Goal: Task Accomplishment & Management: Manage account settings

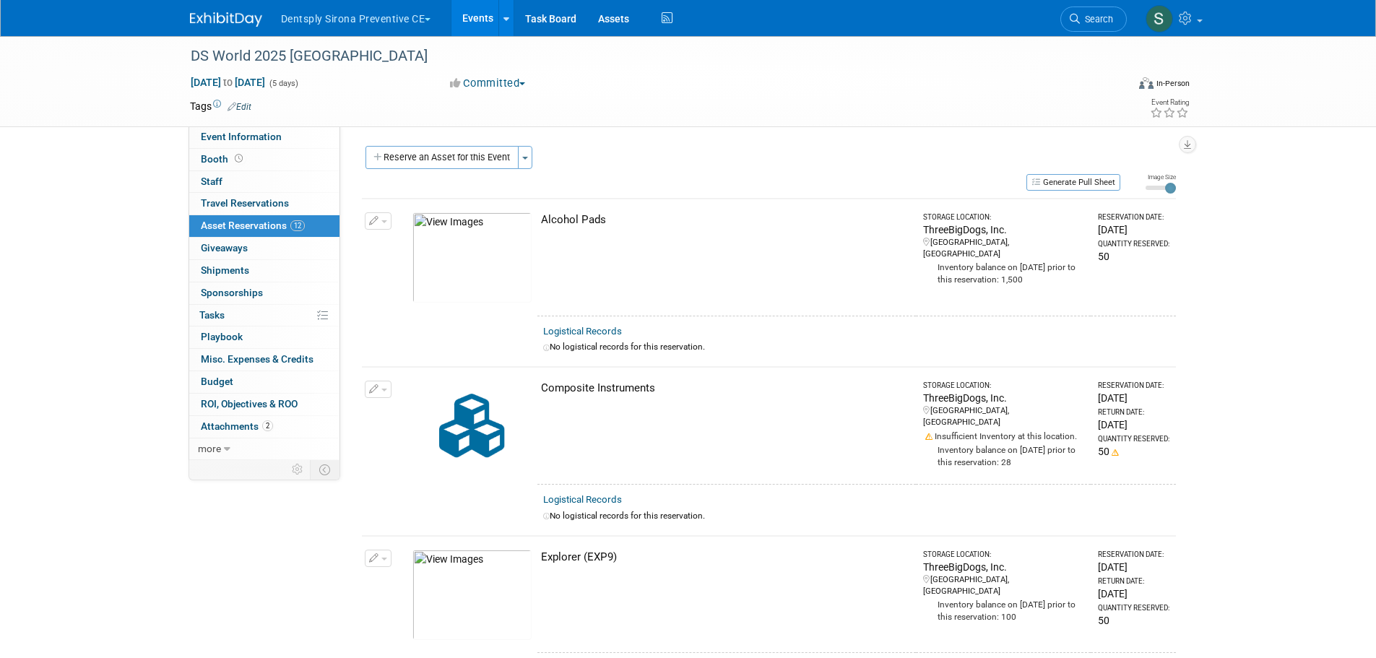
click at [412, 29] on button "Dentsply Sirona Preventive CE" at bounding box center [364, 16] width 170 height 32
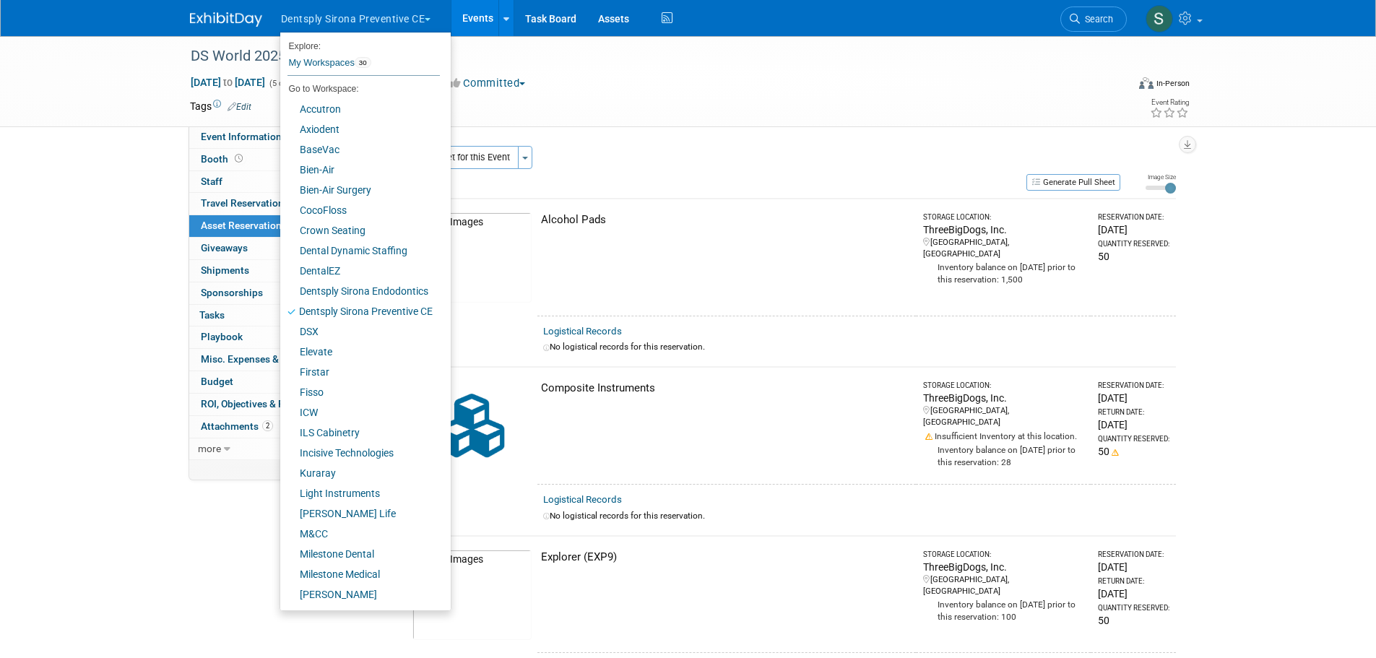
click at [93, 118] on div "DS World 2025 Las Vegas Sep 23, 2025 to Sep 27, 2025 (5 days) Sep 23, 2025 to S…" at bounding box center [688, 81] width 1376 height 91
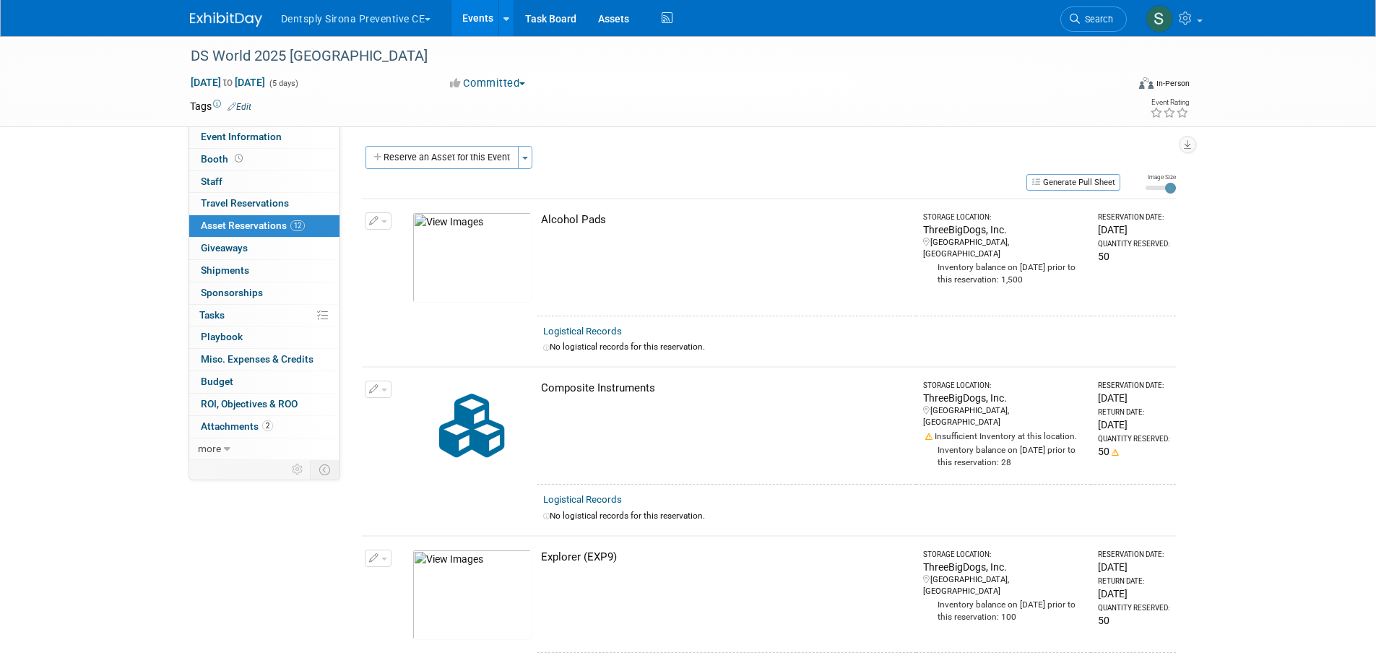
click at [329, 23] on button "Dentsply Sirona Preventive CE" at bounding box center [364, 16] width 170 height 32
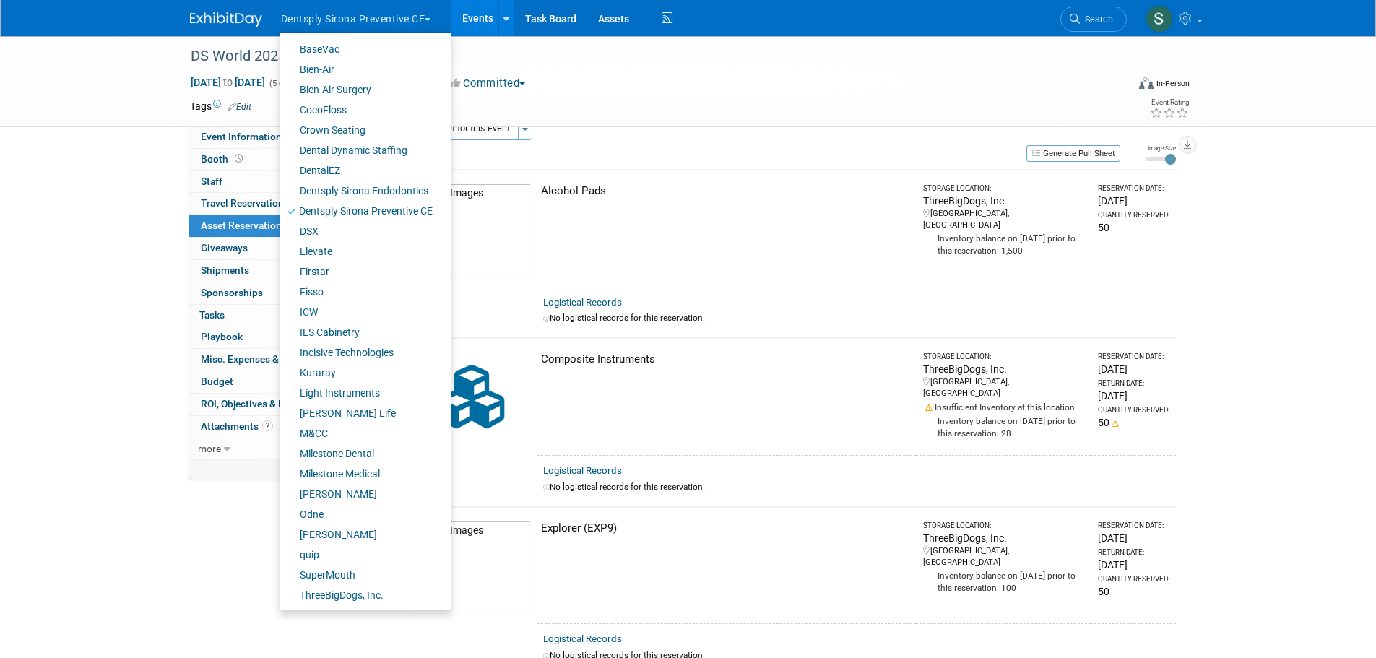
scroll to position [96, 0]
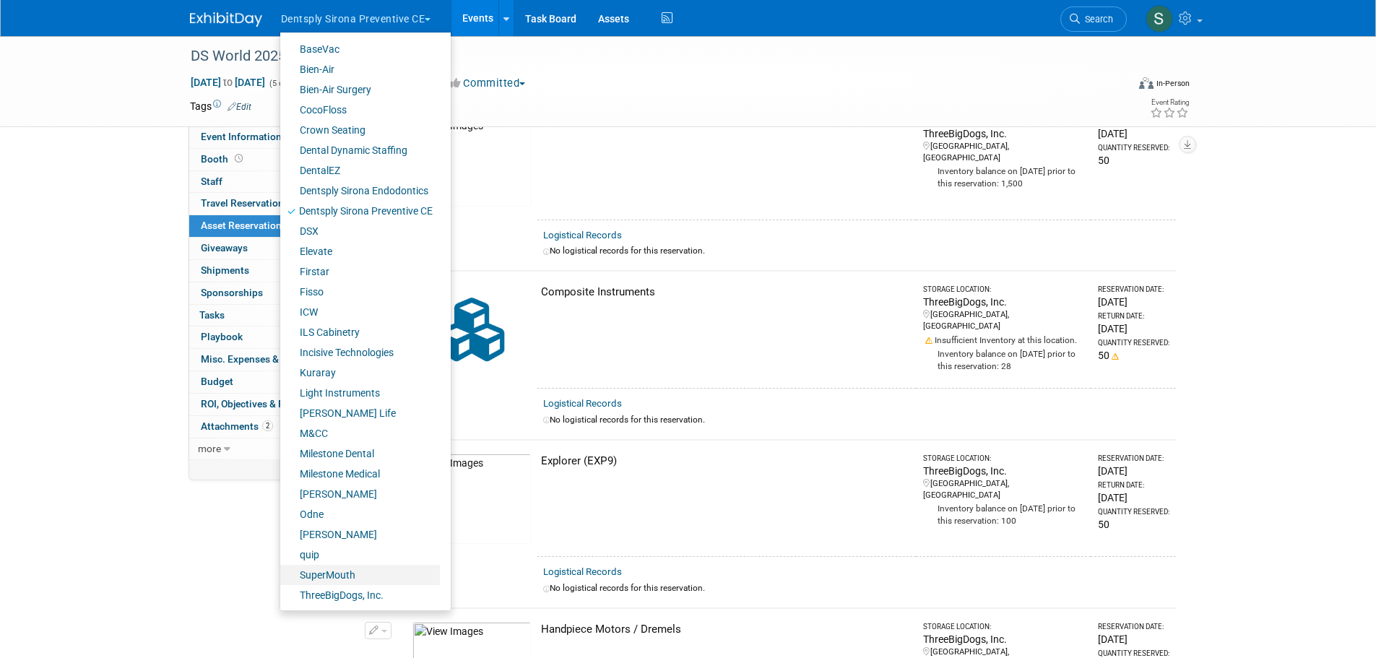
click at [351, 580] on link "SuperMouth" at bounding box center [360, 575] width 160 height 20
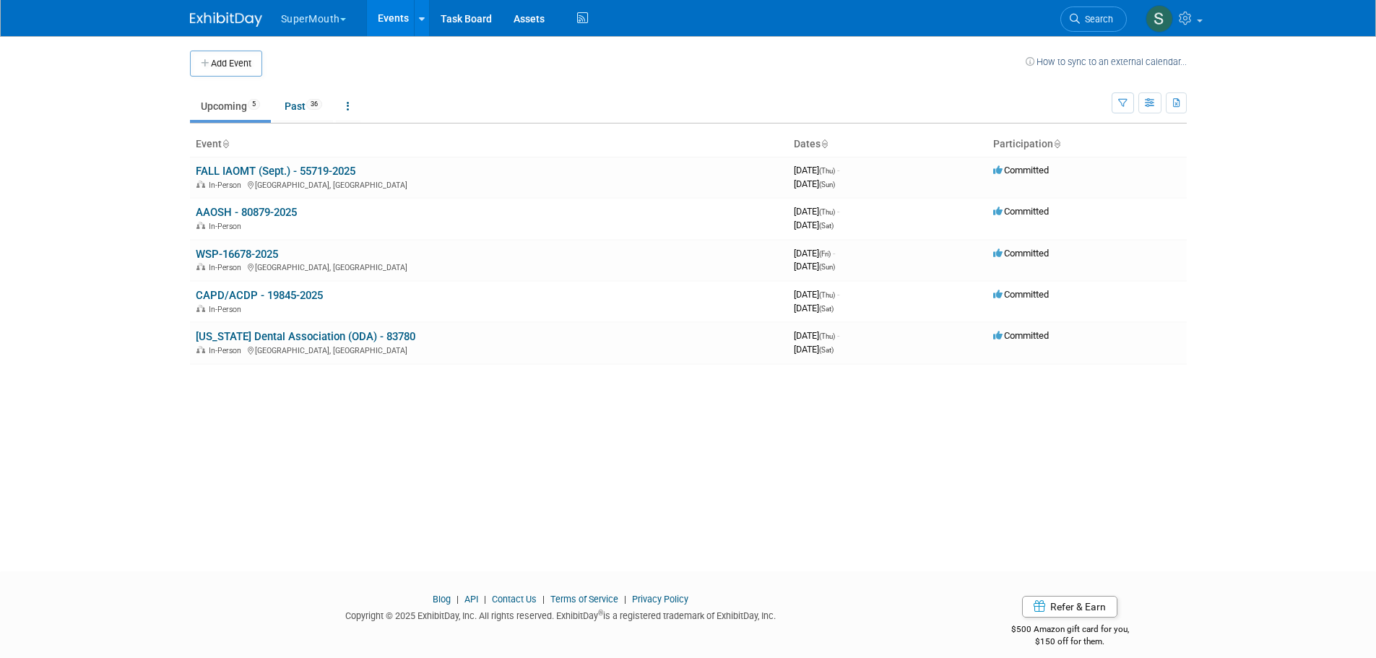
click at [246, 172] on link "FALL IAOMT (Sept.) - 55719-2025" at bounding box center [276, 171] width 160 height 13
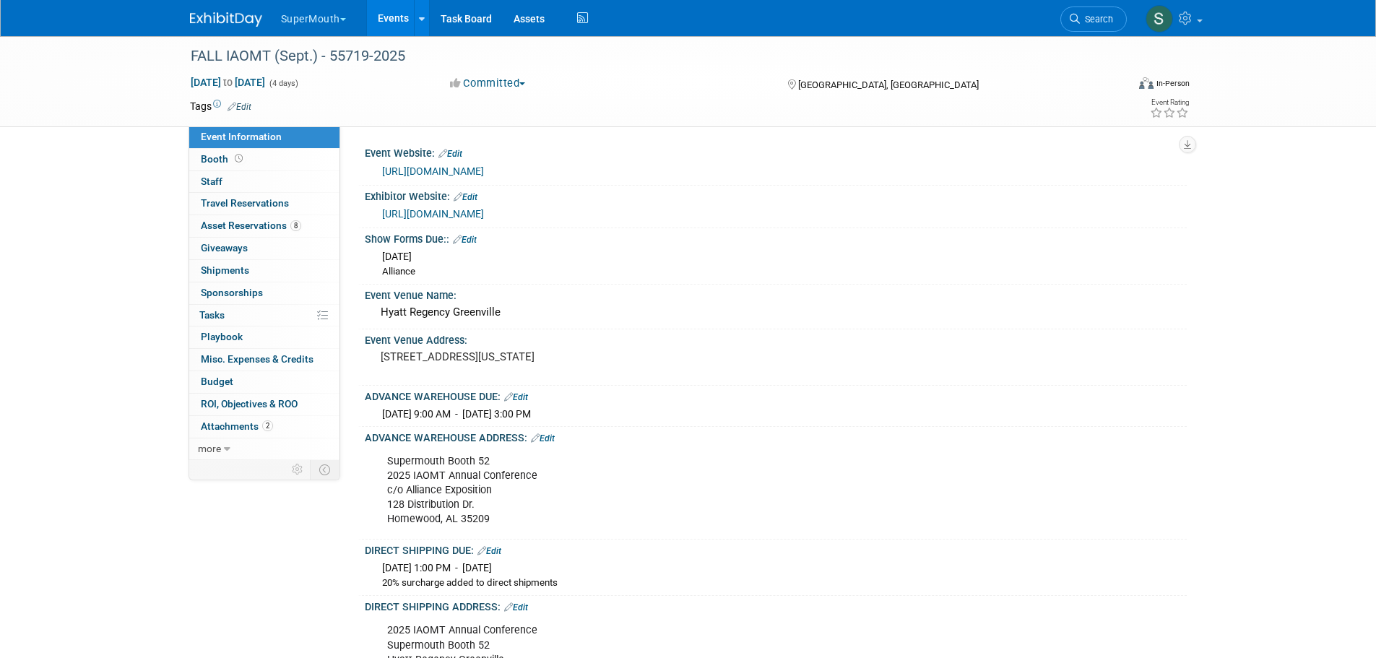
click at [385, 18] on link "Events" at bounding box center [393, 18] width 53 height 36
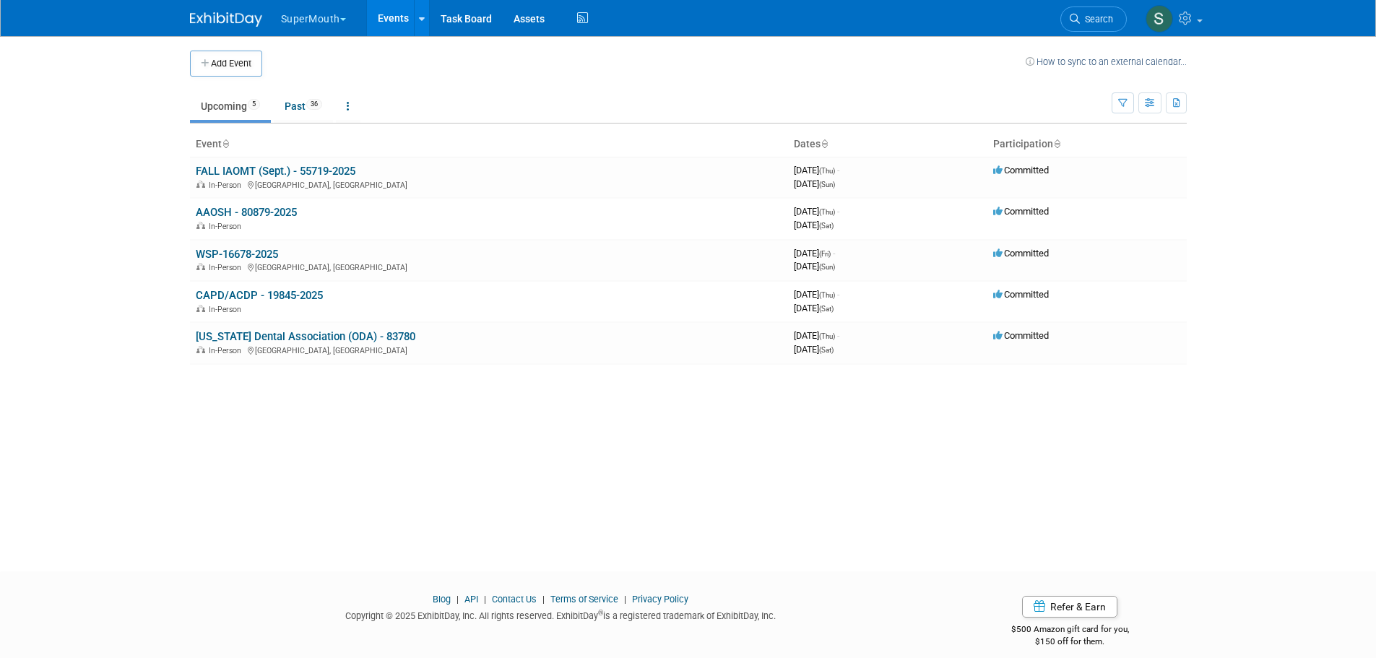
click at [262, 214] on link "AAOSH - 80879-2025" at bounding box center [246, 212] width 101 height 13
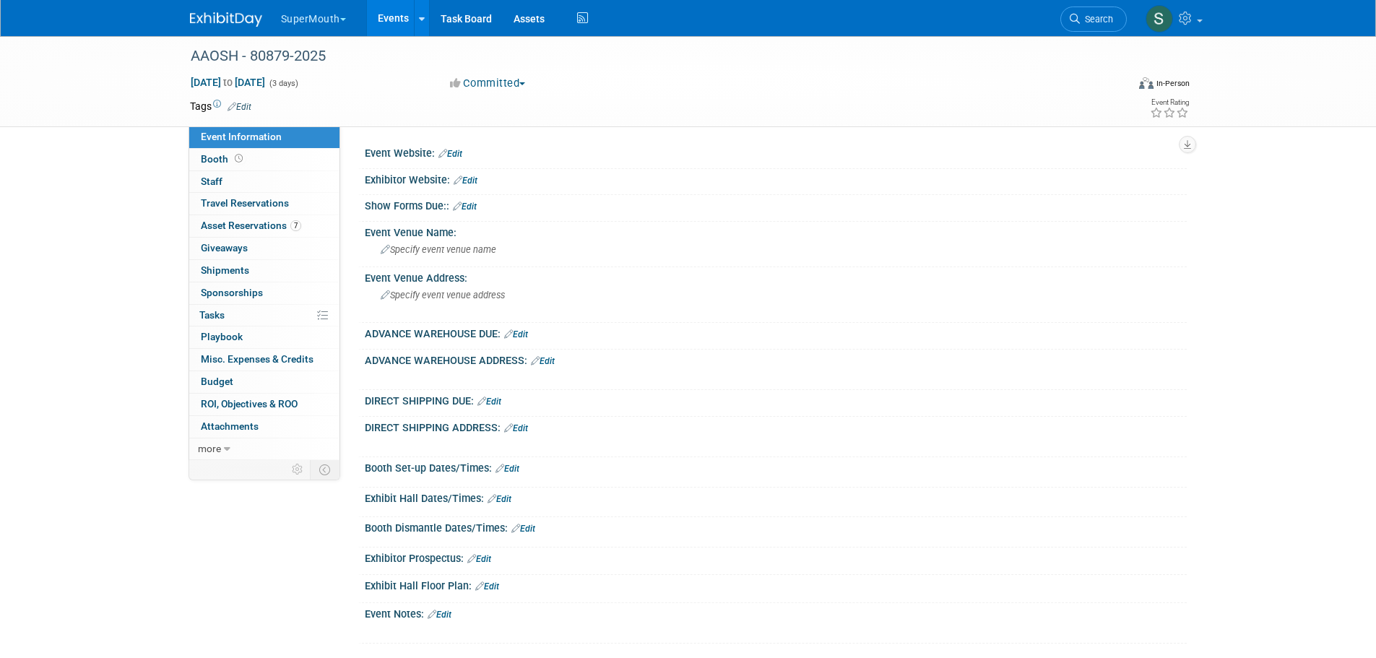
click at [394, 16] on link "Events" at bounding box center [393, 18] width 53 height 36
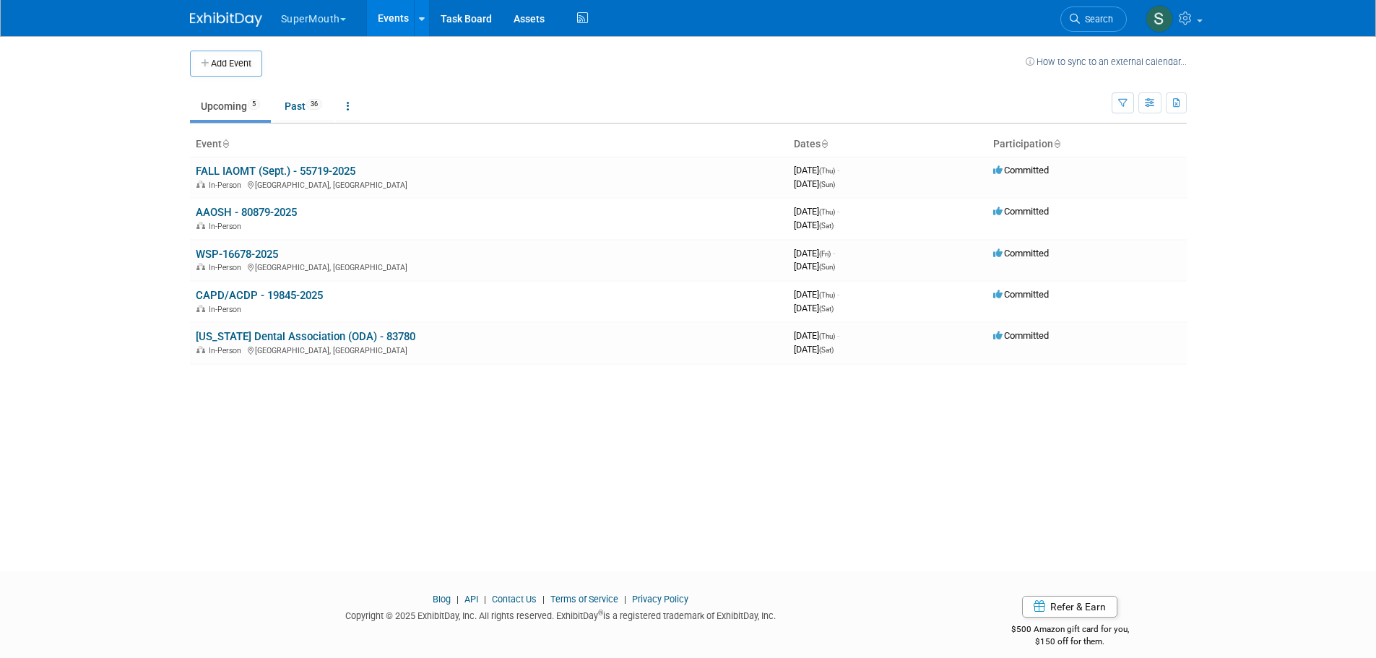
click at [253, 248] on link "WSP-16678-2025" at bounding box center [237, 254] width 82 height 13
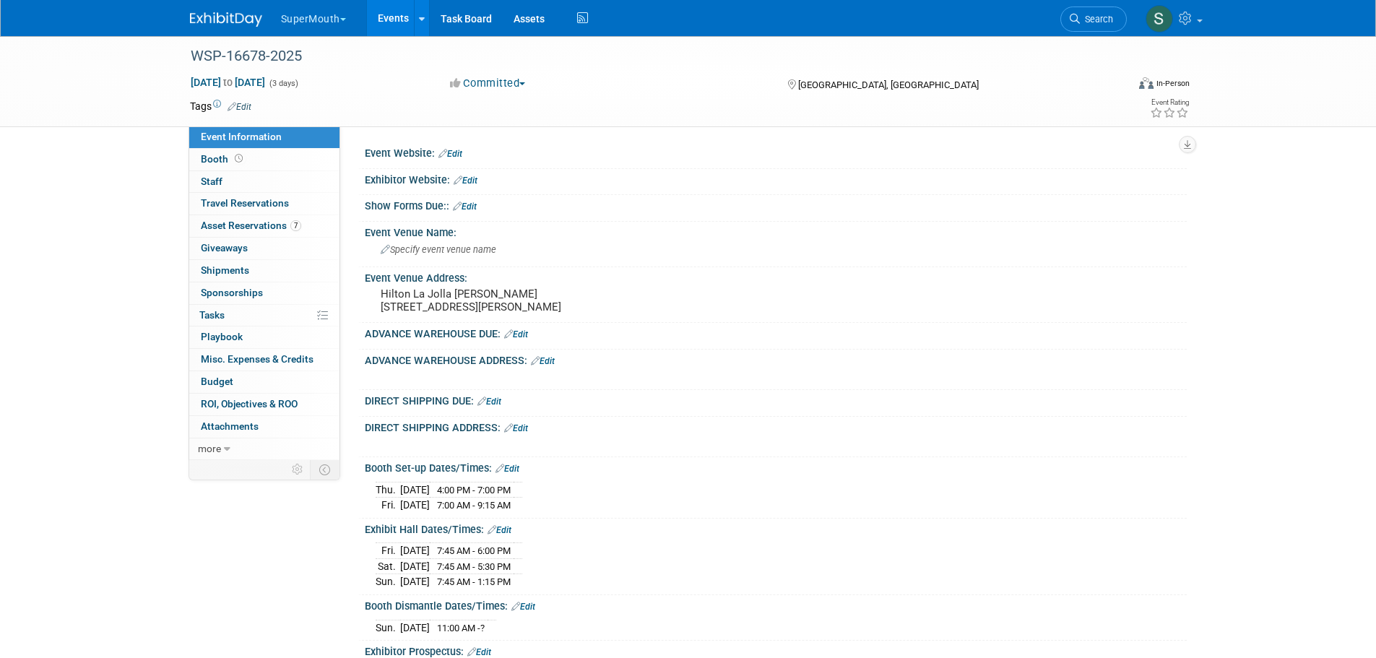
click at [388, 16] on link "Events" at bounding box center [393, 18] width 53 height 36
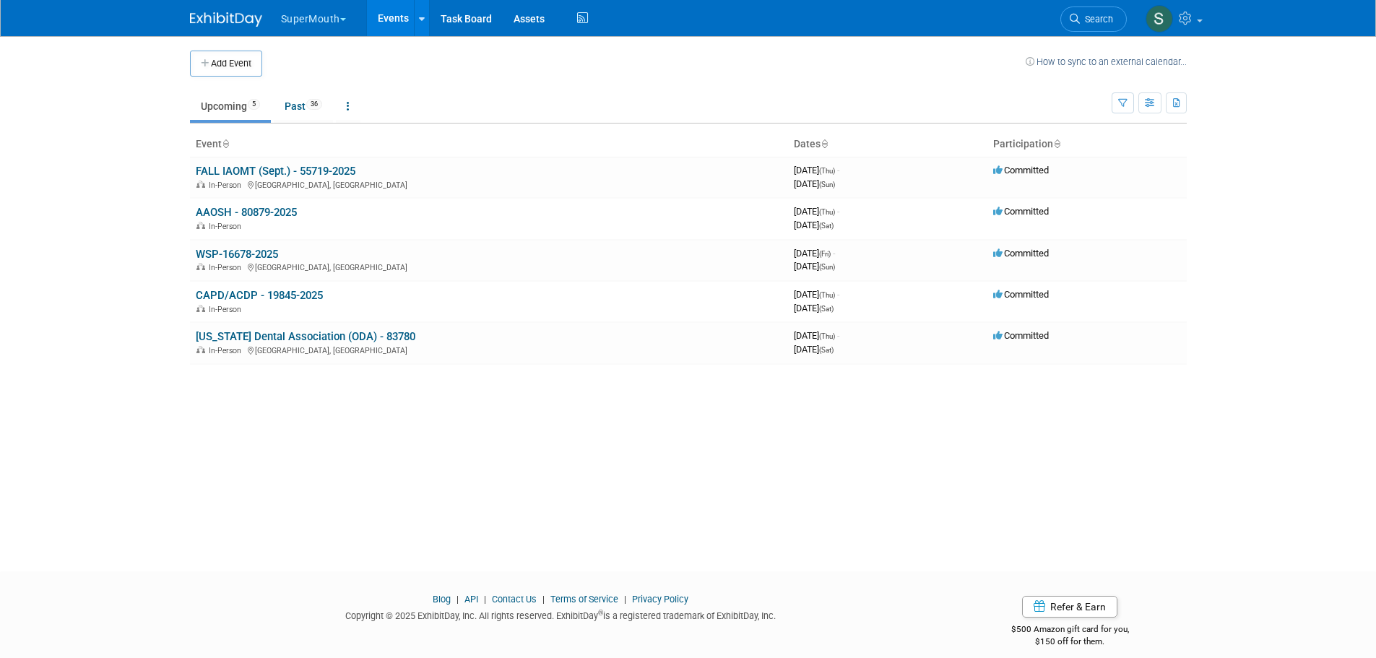
click at [263, 169] on link "FALL IAOMT (Sept.) - 55719-2025" at bounding box center [276, 171] width 160 height 13
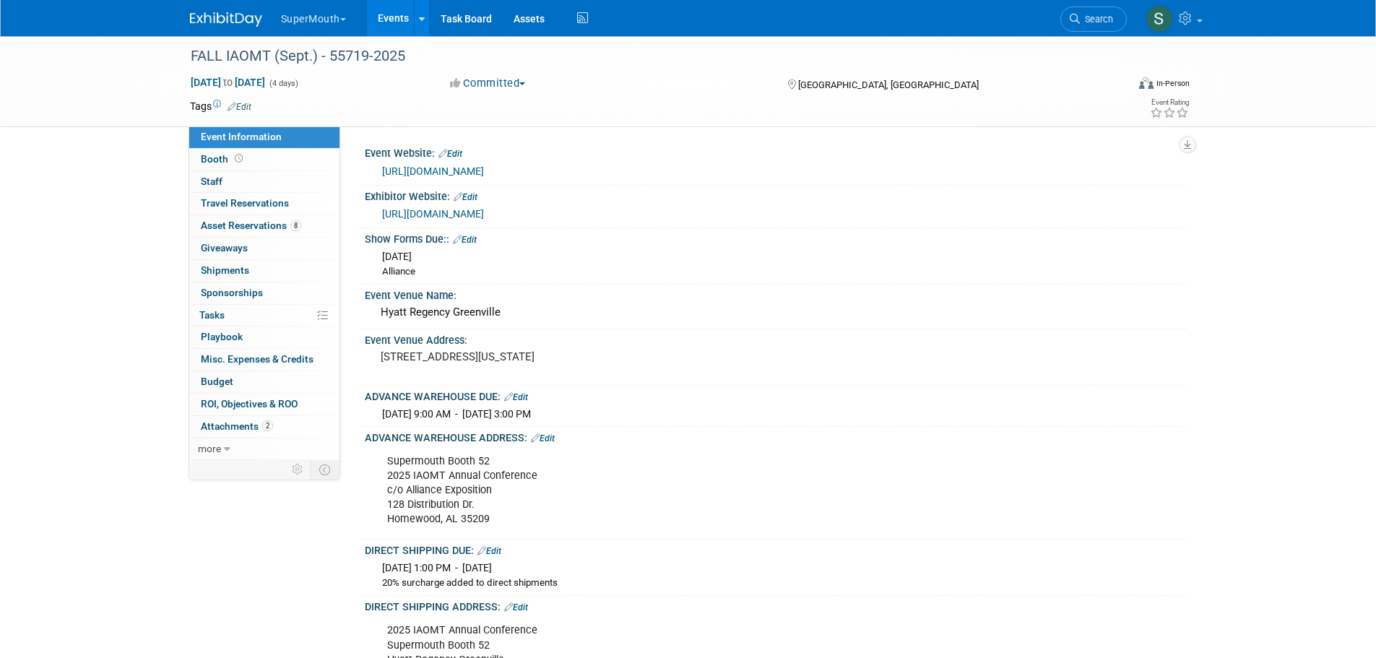
click at [249, 218] on link "8 Asset Reservations 8" at bounding box center [264, 226] width 150 height 22
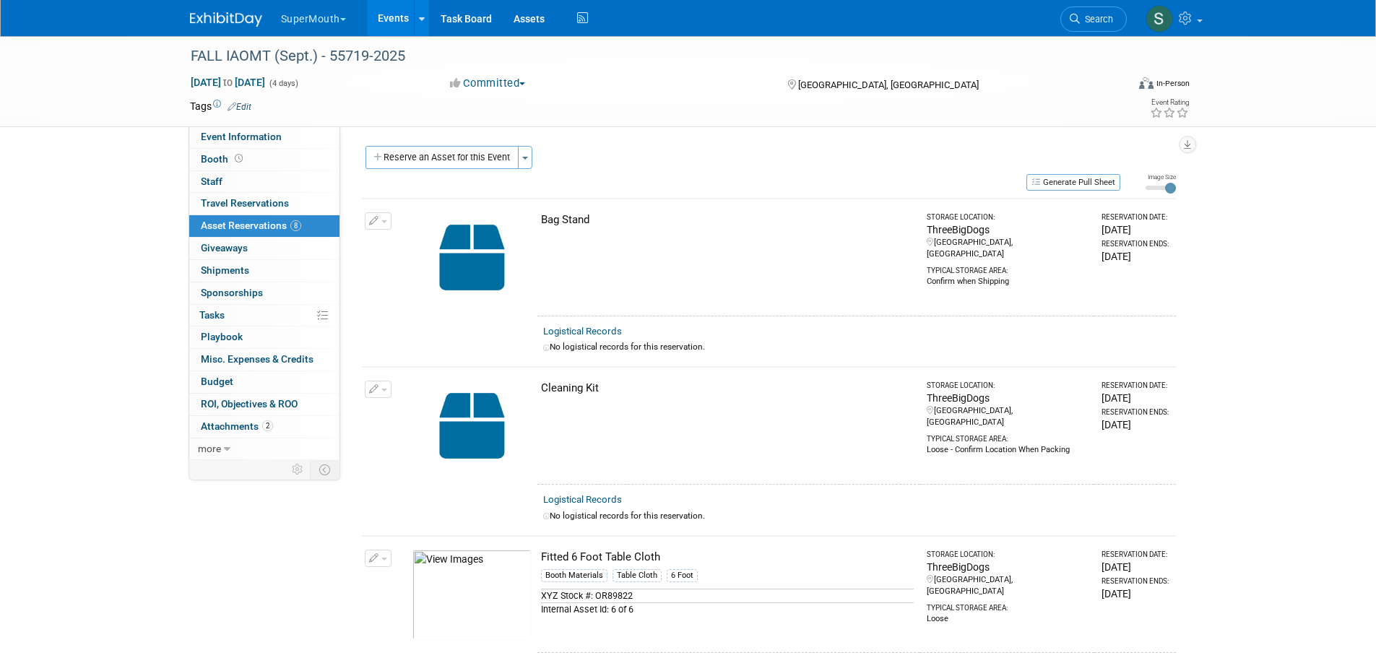
click at [451, 152] on button "Reserve an Asset for this Event" at bounding box center [441, 157] width 153 height 23
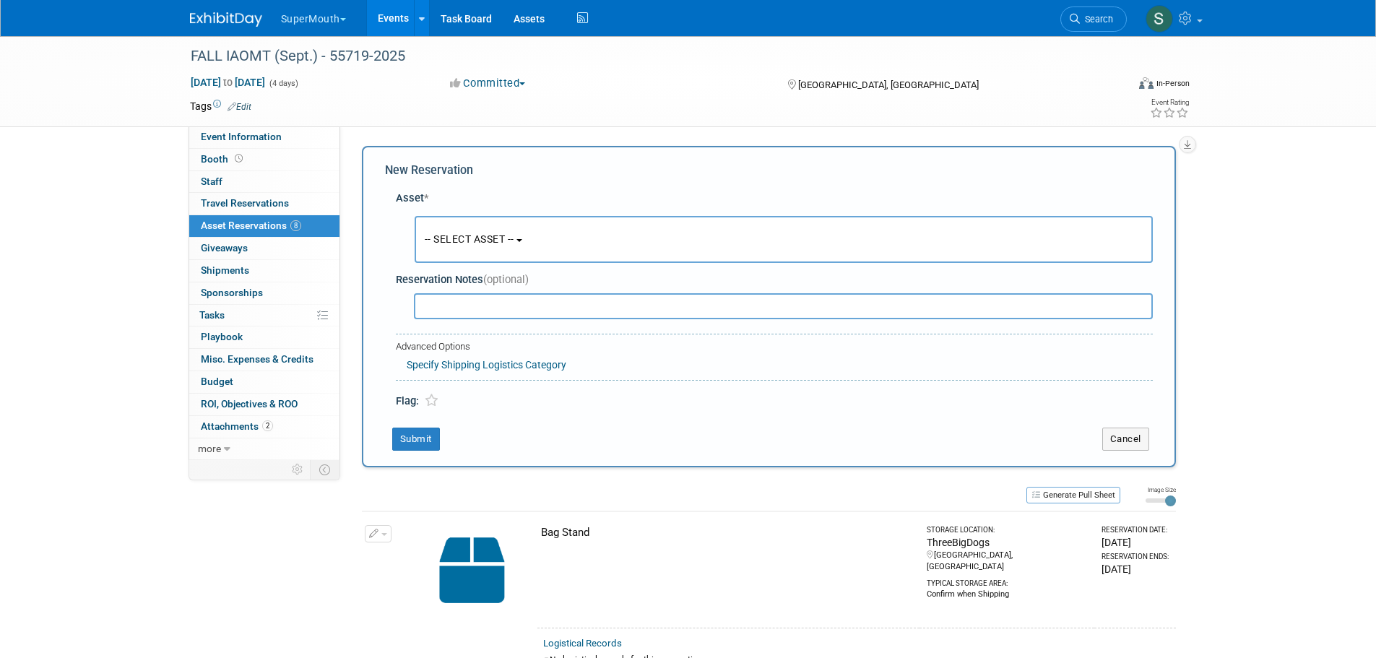
scroll to position [14, 0]
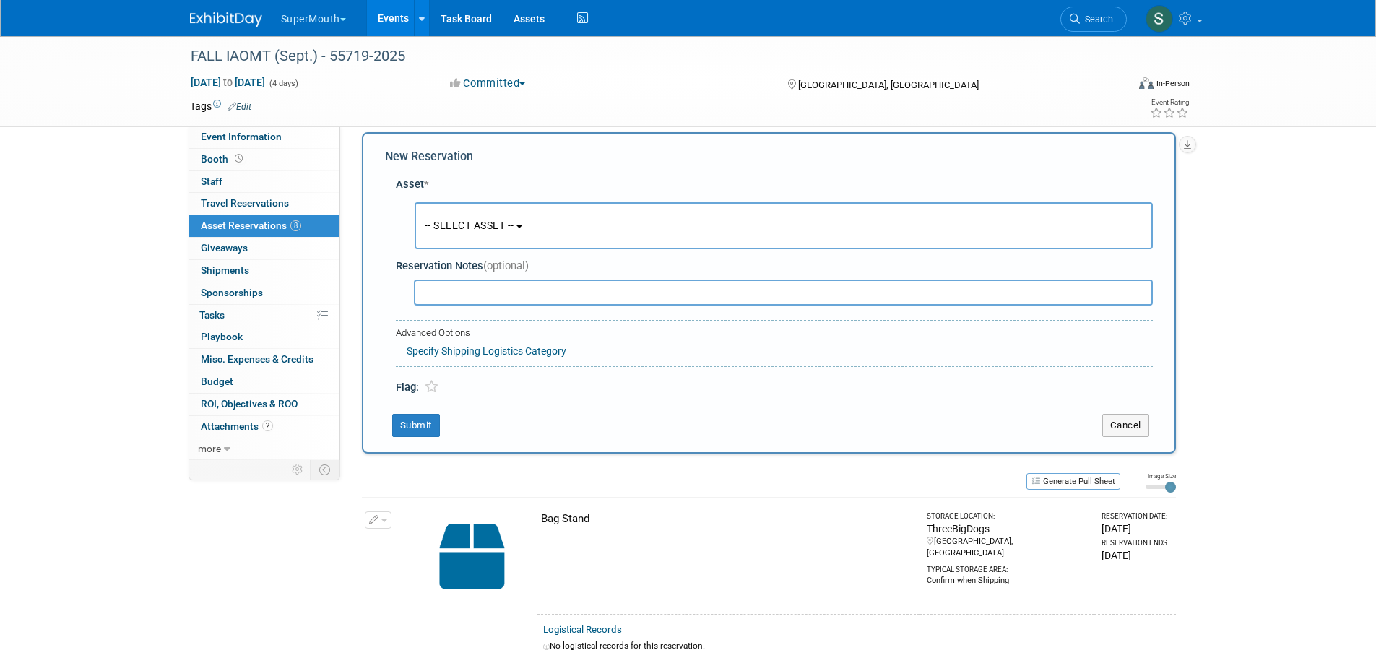
click at [478, 231] on span "-- SELECT ASSET --" at bounding box center [470, 226] width 90 height 12
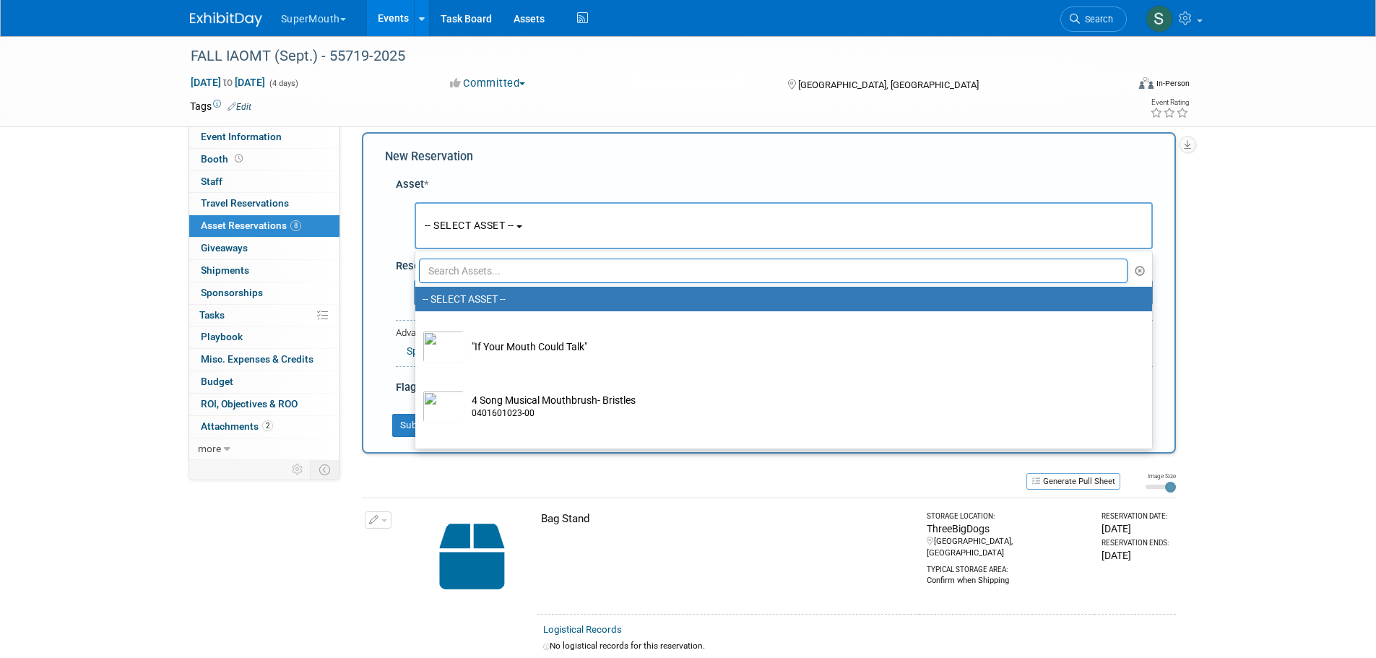
click at [502, 268] on input "text" at bounding box center [773, 271] width 709 height 25
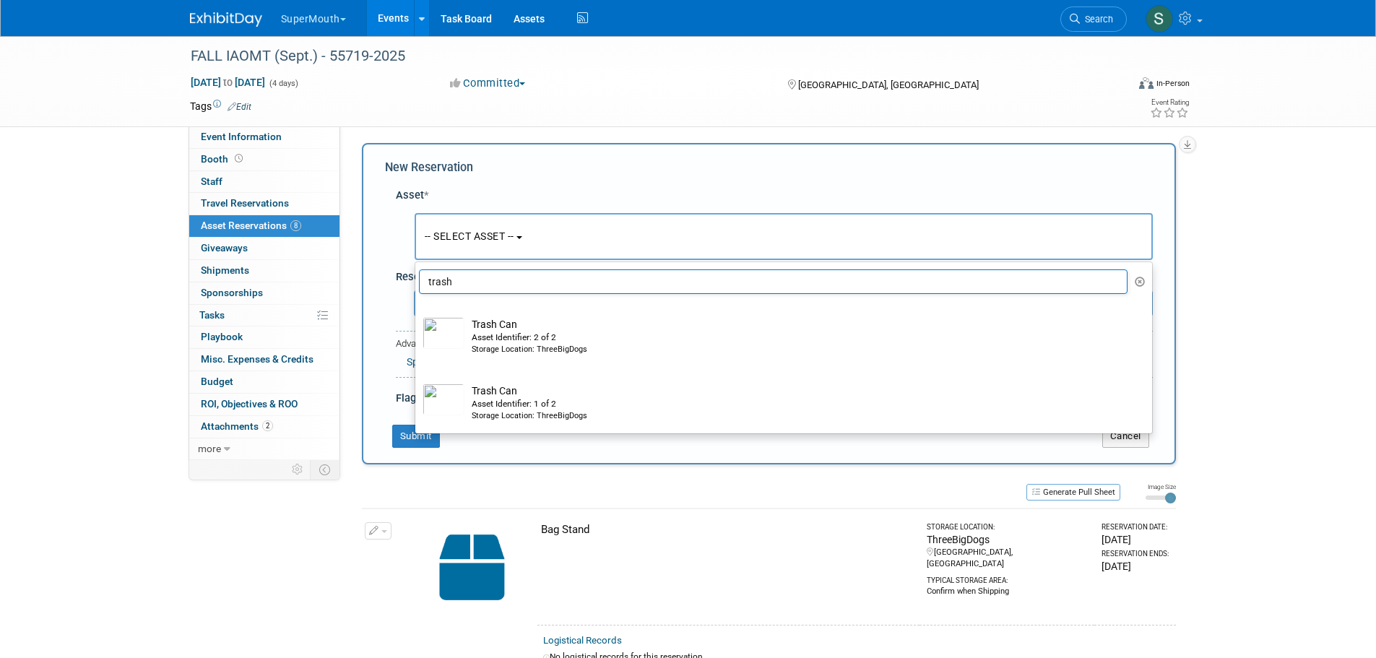
scroll to position [0, 0]
type input "trash"
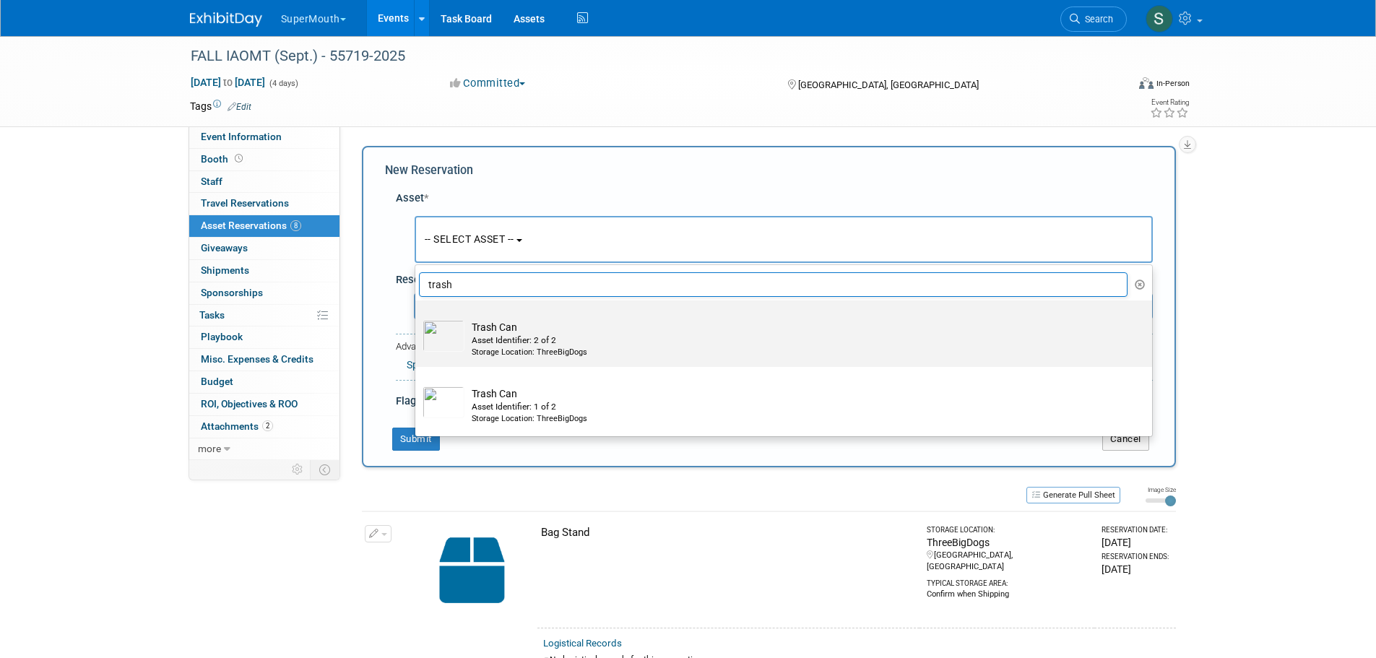
click at [518, 341] on div "Asset Identifier: 2 of 2" at bounding box center [797, 340] width 651 height 12
click at [417, 318] on input "Trash Can Asset Identifier: 2 of 2 Storage Location: ThreeBigDogs" at bounding box center [412, 312] width 9 height 9
select select "10724253"
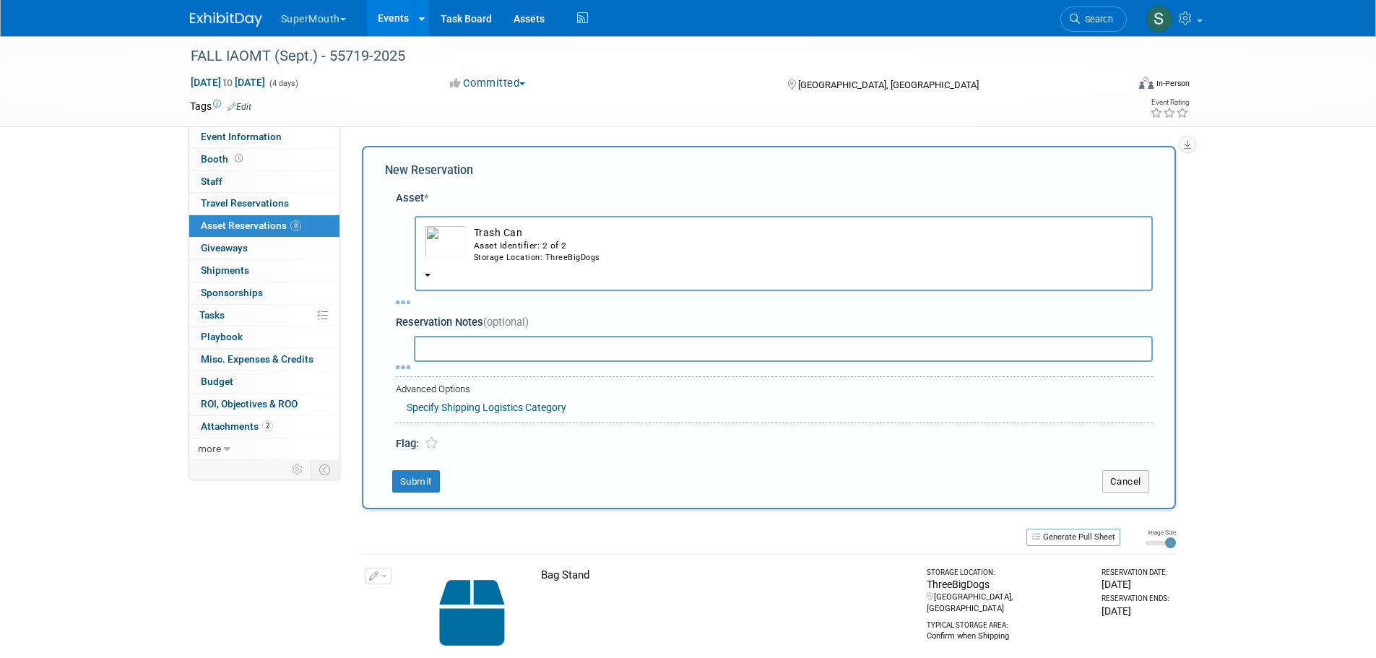
select select "8"
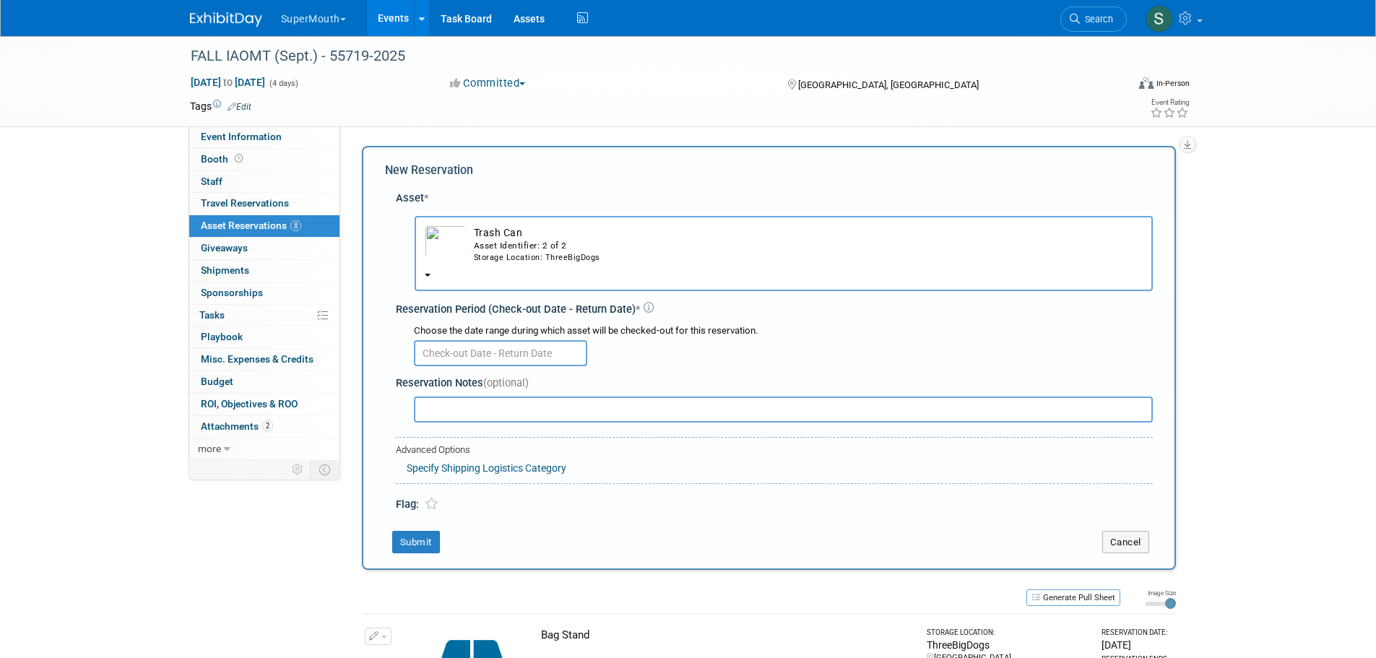
click at [522, 352] on input "text" at bounding box center [500, 353] width 173 height 26
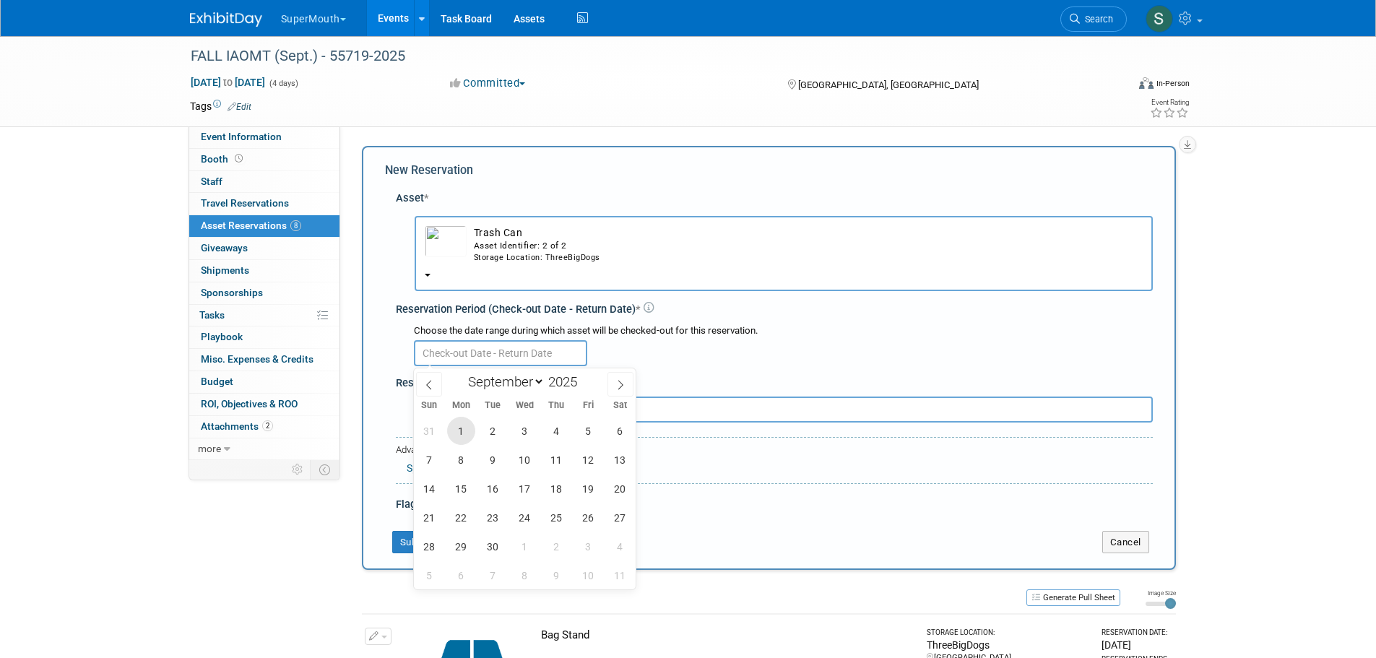
click at [461, 423] on span "1" at bounding box center [461, 431] width 28 height 28
type input "Sep 1, 2025"
click at [461, 423] on span "1" at bounding box center [461, 431] width 28 height 28
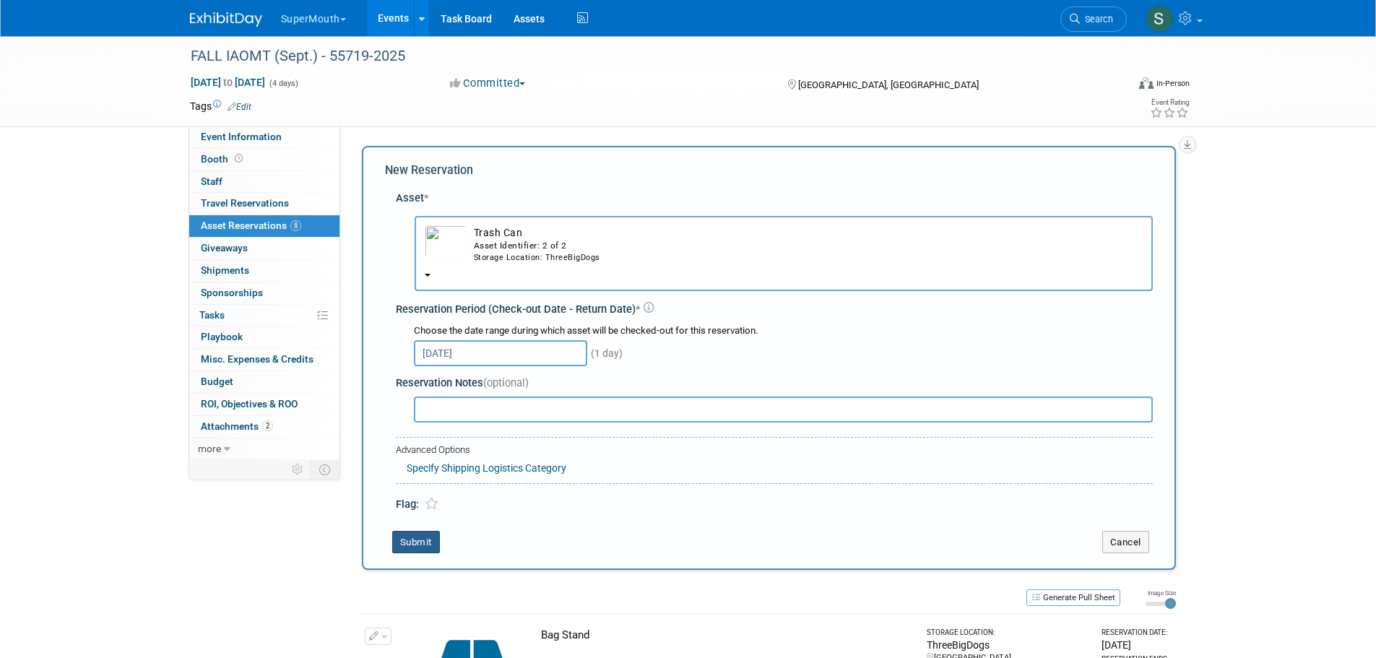
click at [420, 547] on button "Submit" at bounding box center [416, 542] width 48 height 23
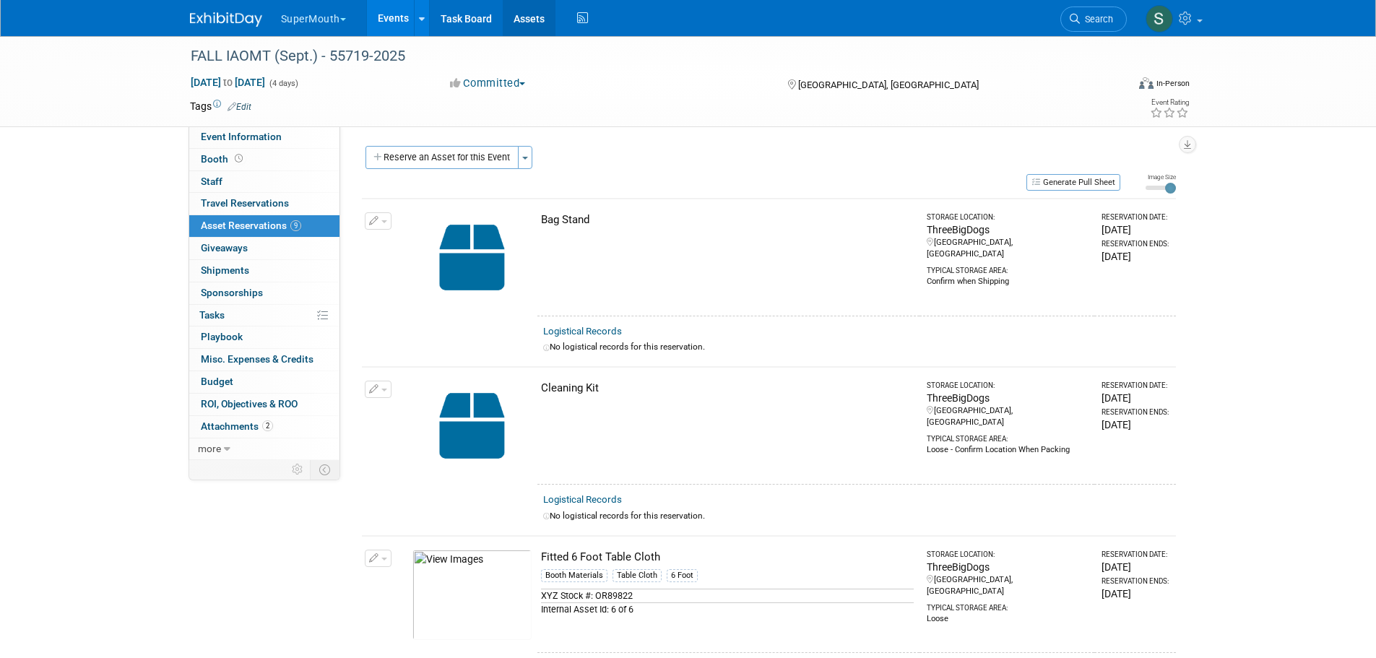
click at [536, 17] on link "Assets" at bounding box center [529, 18] width 53 height 36
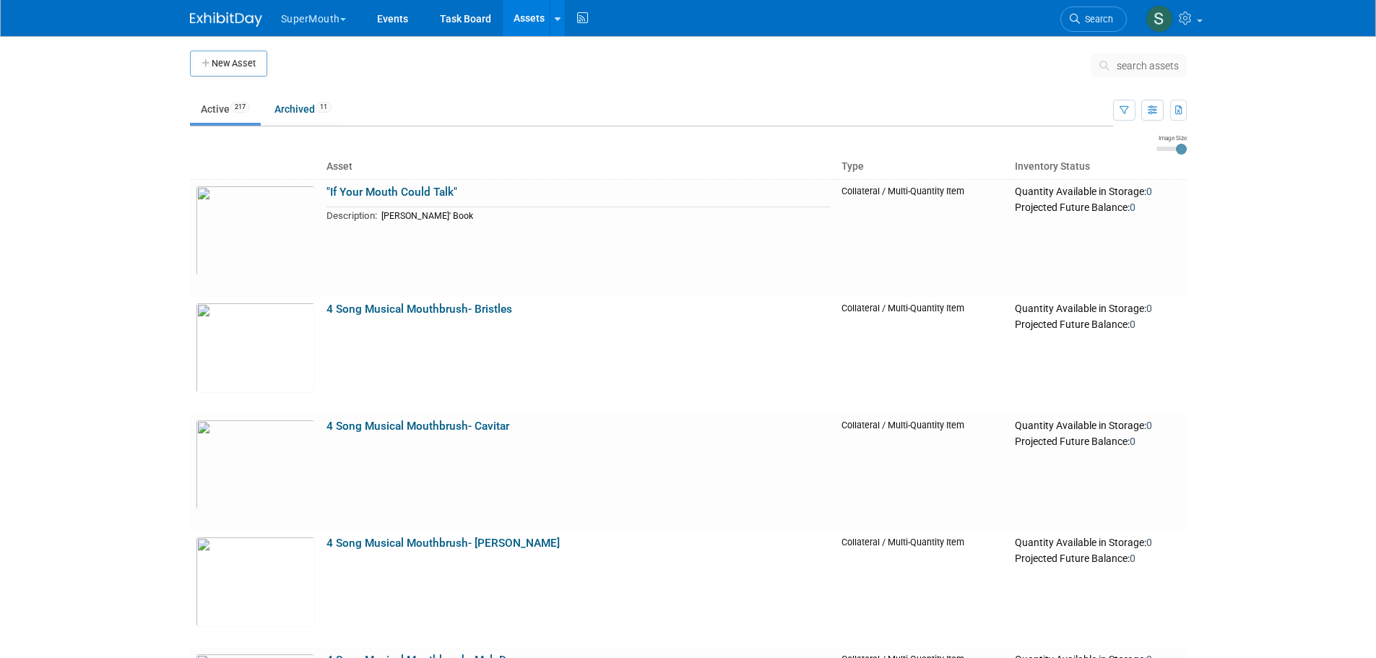
click at [1131, 58] on button "search assets" at bounding box center [1138, 65] width 95 height 23
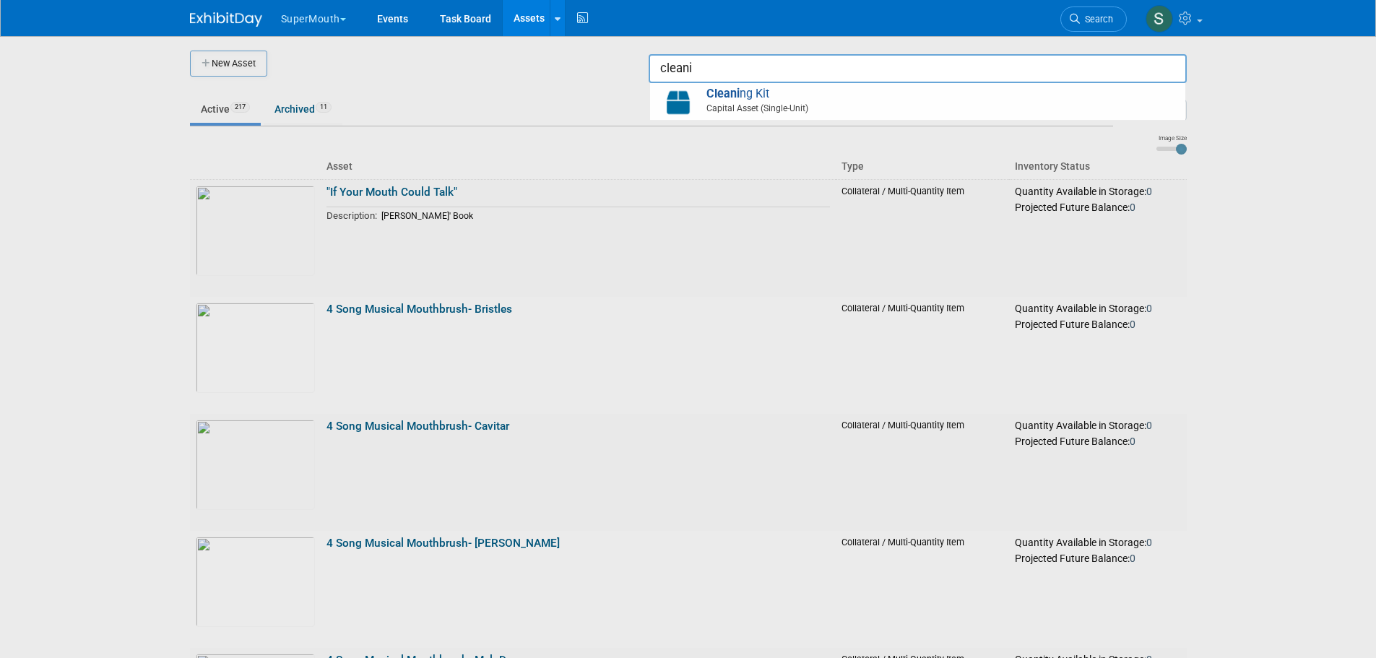
click at [748, 90] on span "Cleani ng Kit Capital Asset (Single-Unit)" at bounding box center [917, 102] width 521 height 30
type input "Cleaning Kit"
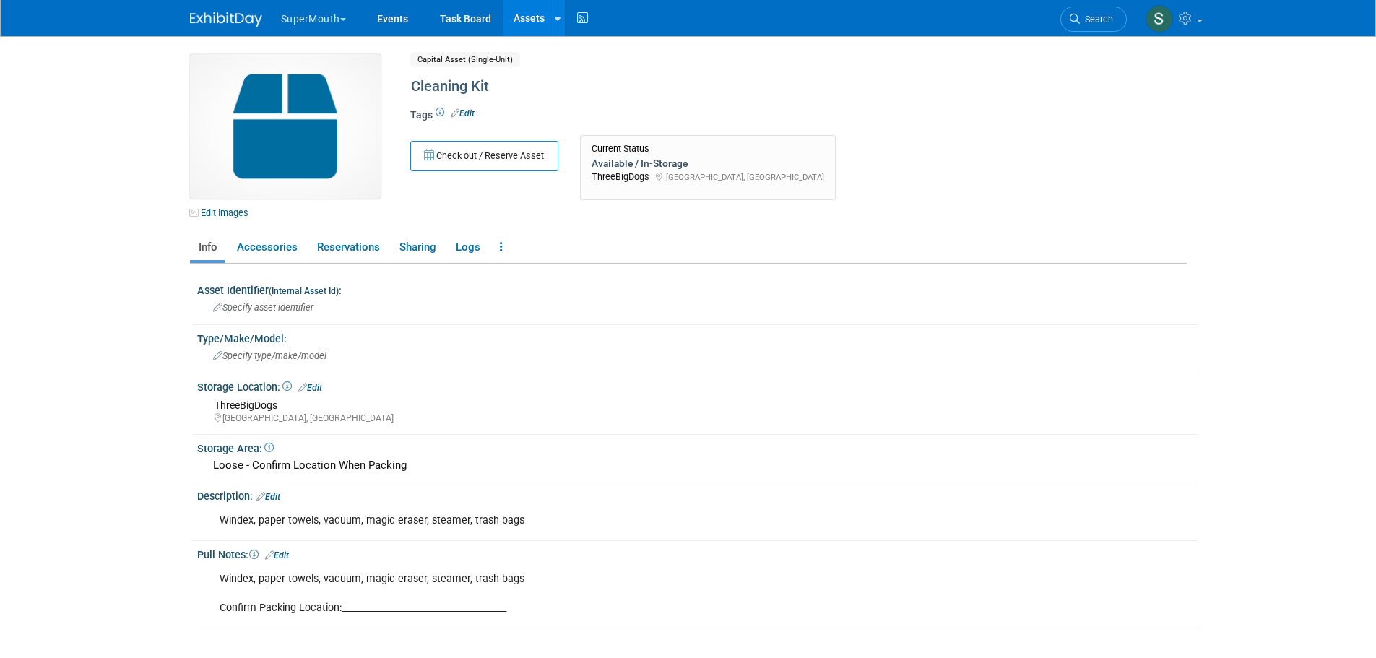
click at [277, 497] on link "Edit" at bounding box center [268, 497] width 24 height 10
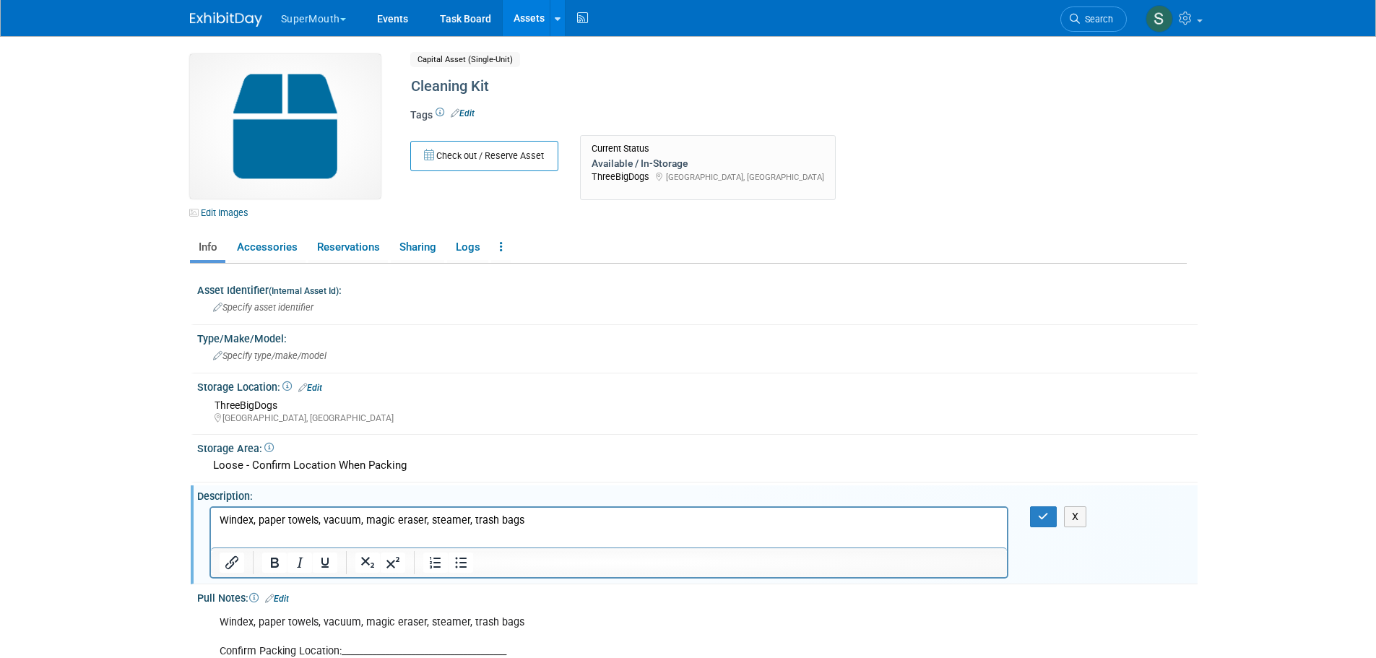
click at [623, 509] on html "Windex, paper towels, vacuum, magic eraser, steamer, trash bags" at bounding box center [608, 517] width 796 height 20
click at [1051, 515] on button "button" at bounding box center [1043, 516] width 27 height 21
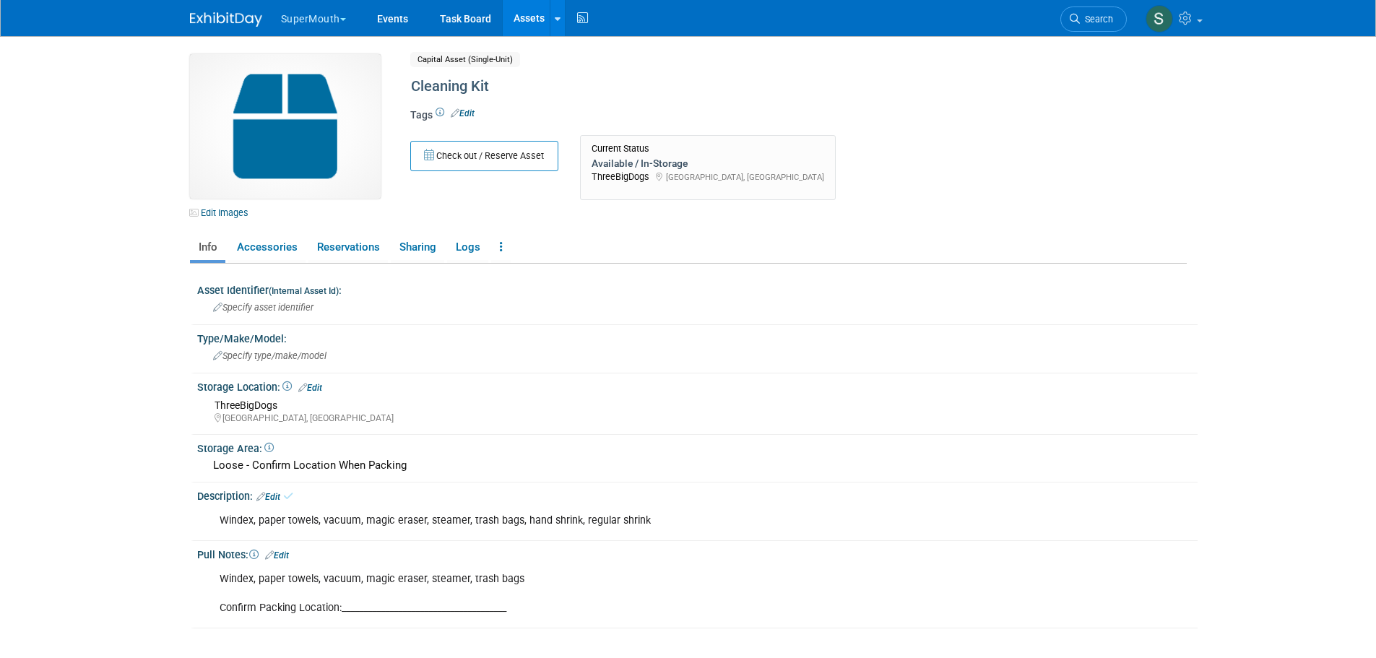
click at [275, 495] on link "Edit" at bounding box center [268, 497] width 24 height 10
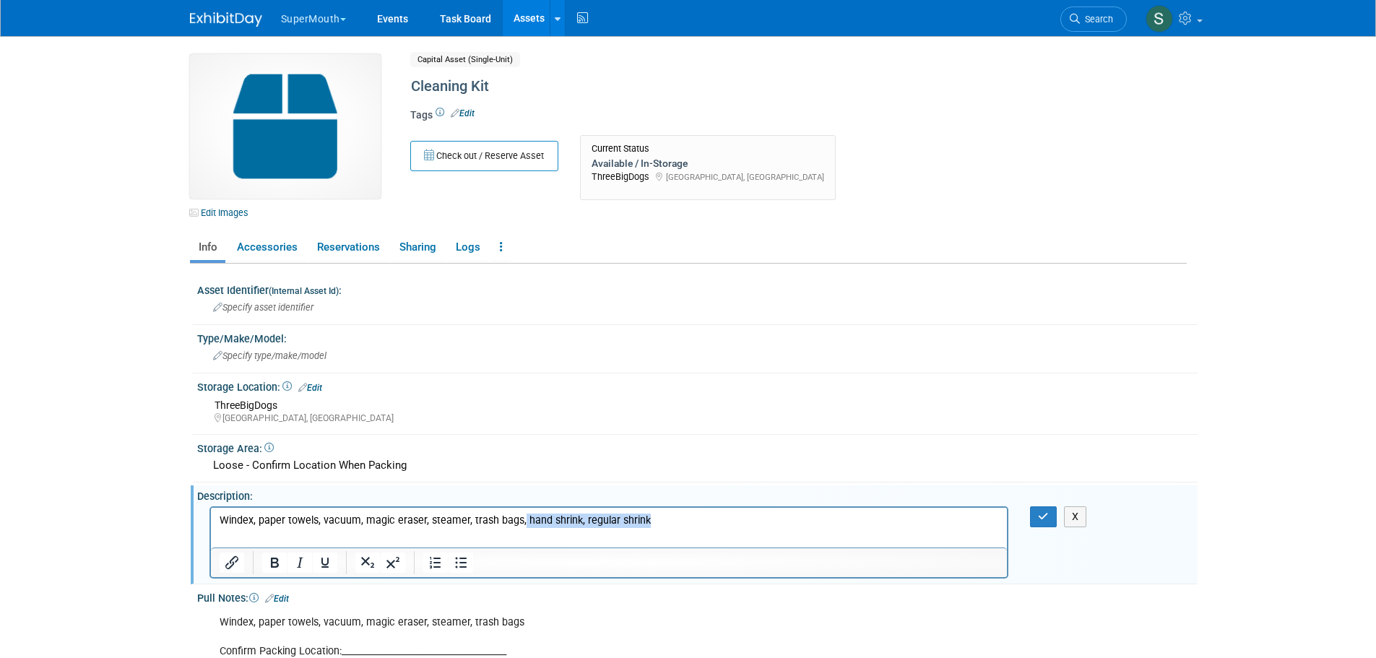
drag, startPoint x: 657, startPoint y: 519, endPoint x: 518, endPoint y: 534, distance: 140.1
click at [518, 527] on html "Windex, paper towels, vacuum, magic eraser, steamer, trash bags, hand shrink, r…" at bounding box center [608, 517] width 796 height 20
copy p "hand shrink, regular shrink"
click at [1046, 513] on icon "button" at bounding box center [1043, 516] width 11 height 10
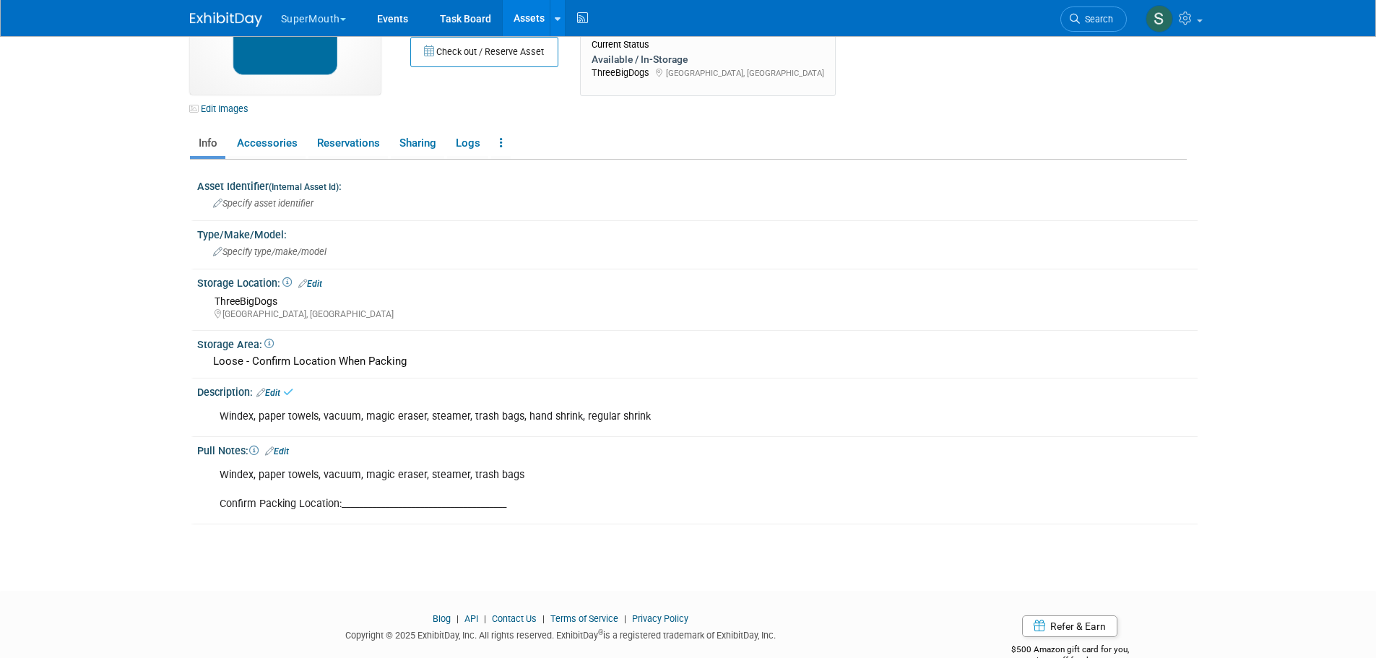
scroll to position [121, 0]
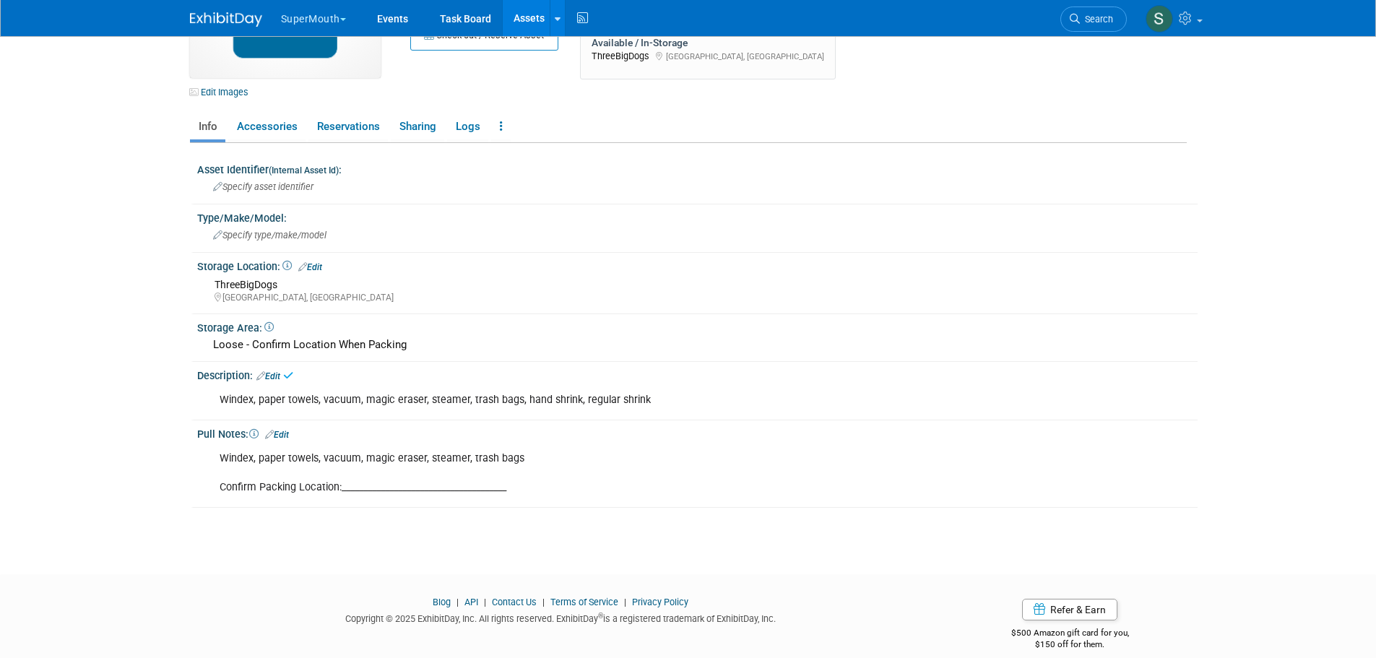
click at [287, 435] on link "Edit" at bounding box center [277, 435] width 24 height 10
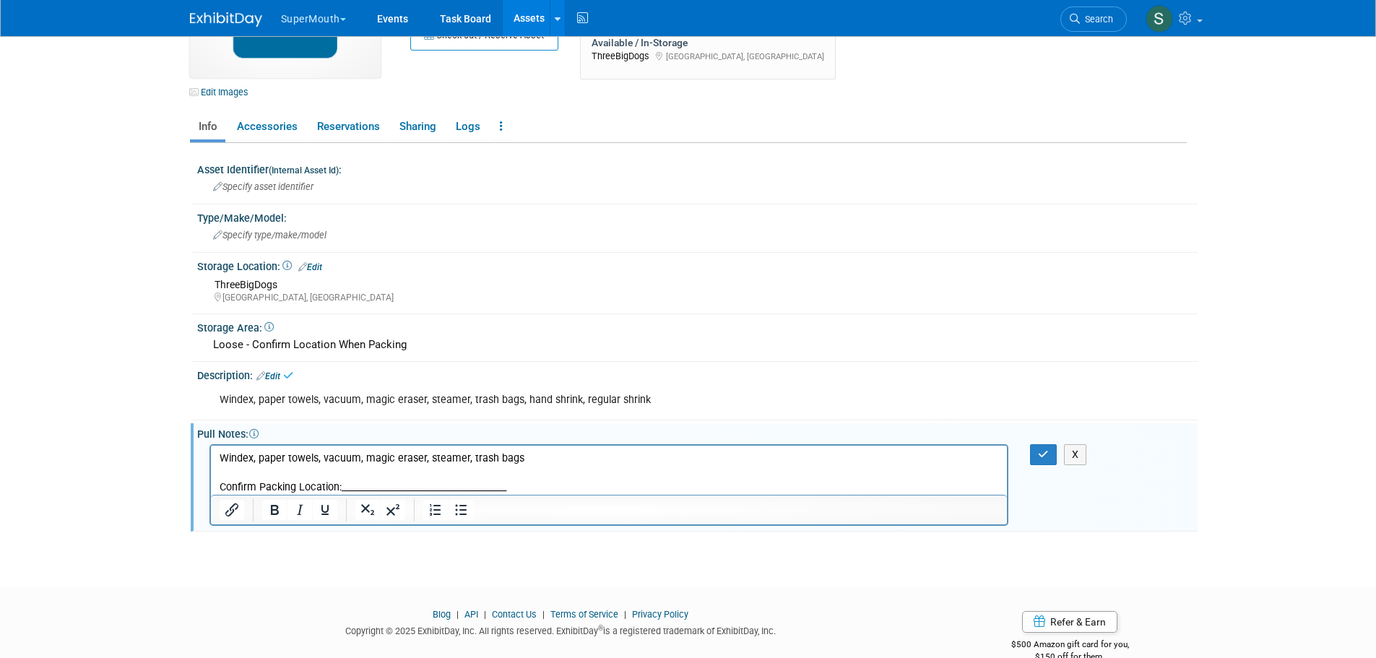
scroll to position [0, 0]
click at [539, 464] on p "Windex, paper towels, vacuum, magic eraser, steamer, trash bags Confirm Packing…" at bounding box center [609, 472] width 780 height 43
click at [519, 459] on p "Windex, paper towels, vacuum, magic eraser, steamer, trash bags,hand shrink, re…" at bounding box center [609, 472] width 780 height 43
click at [1044, 453] on icon "button" at bounding box center [1043, 454] width 11 height 10
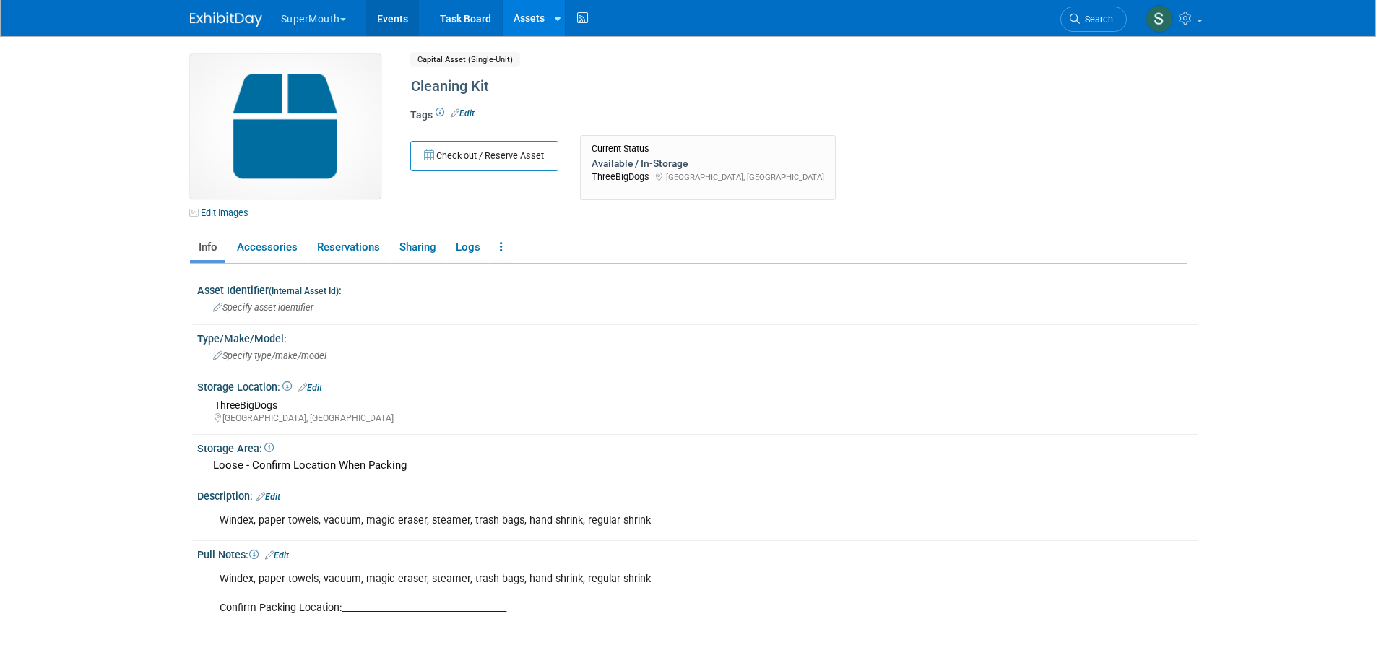
click at [395, 19] on link "Events" at bounding box center [392, 18] width 53 height 36
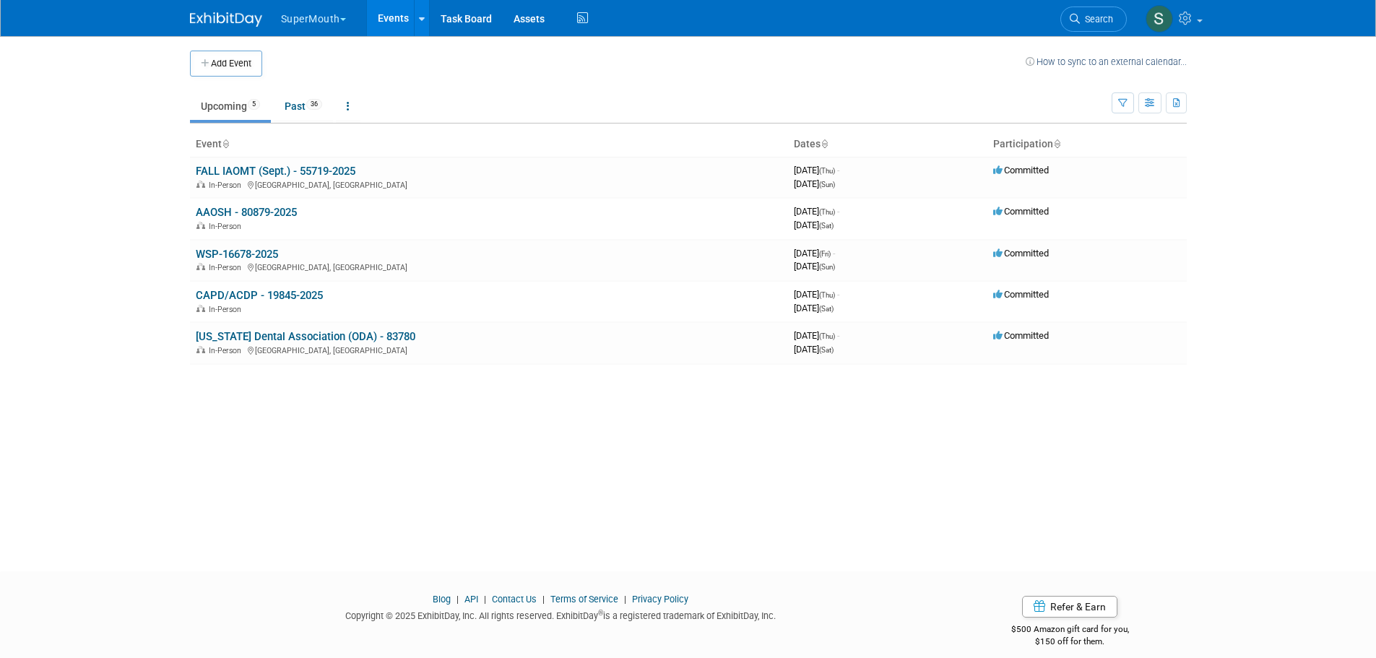
click at [241, 212] on link "AAOSH - 80879-2025" at bounding box center [246, 212] width 101 height 13
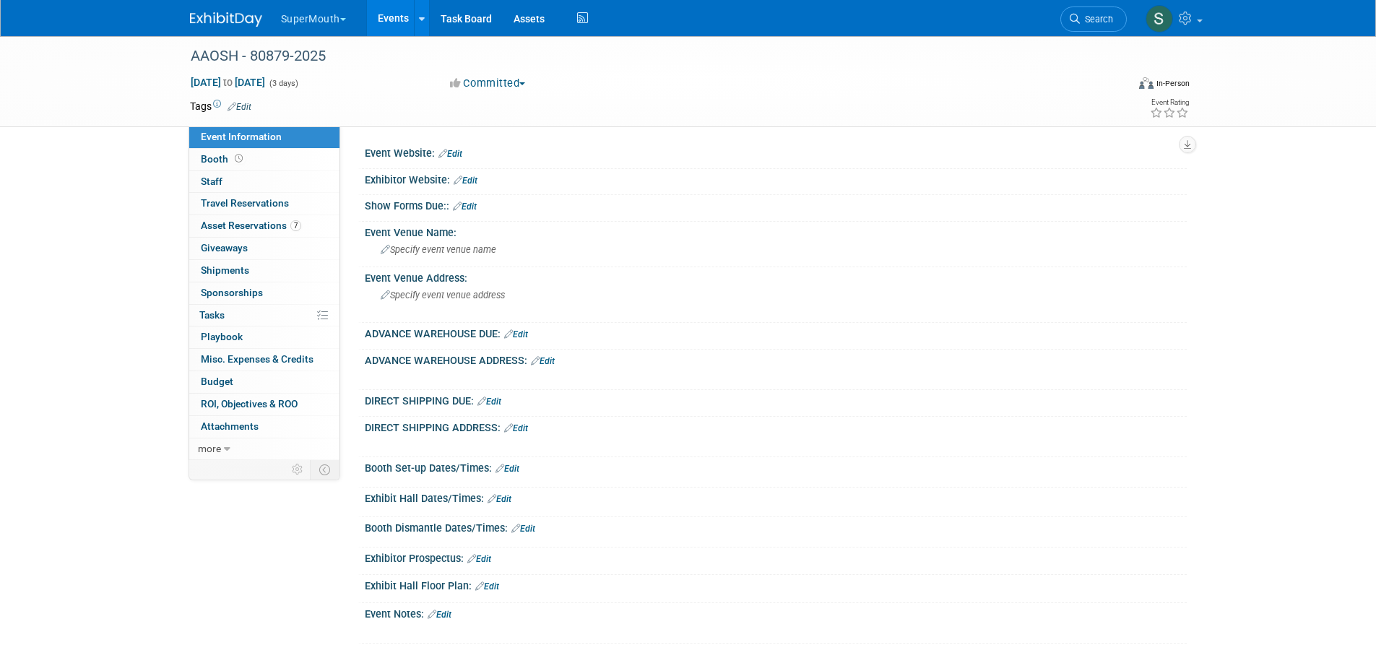
click at [487, 296] on span "Specify event venue address" at bounding box center [443, 295] width 124 height 11
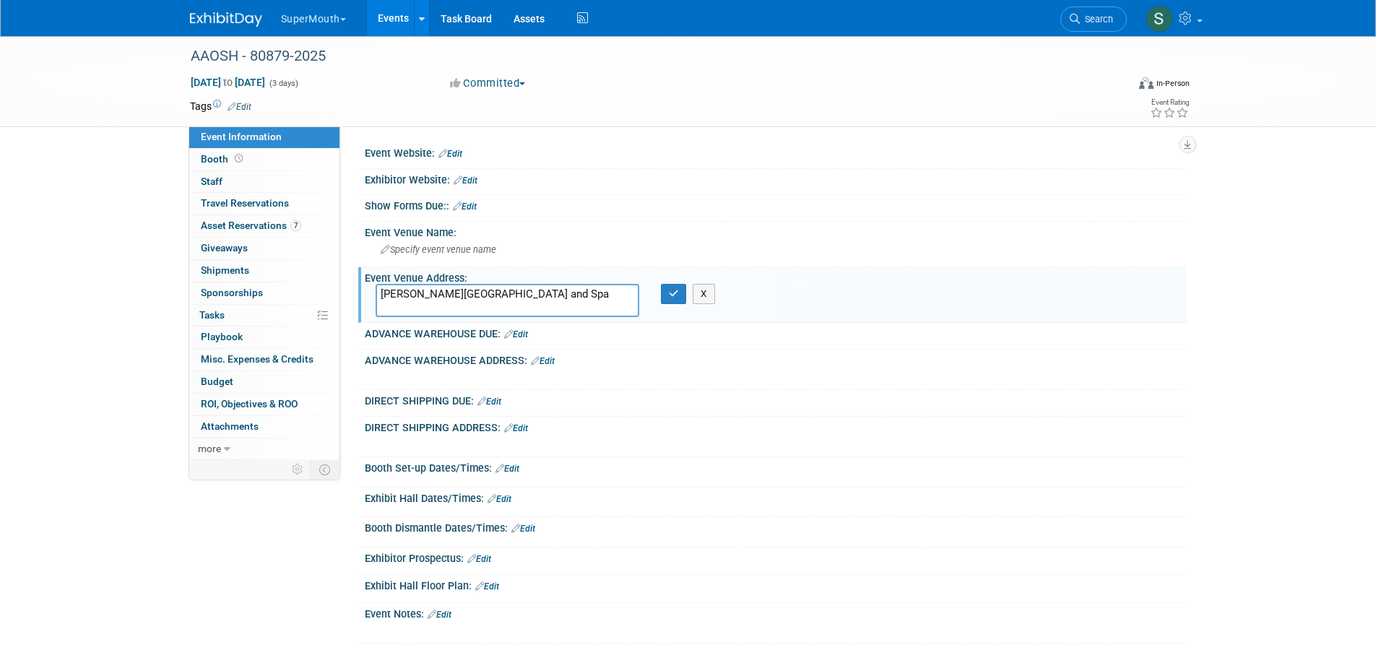
type textarea "Cooper Hotel Conference Center and Spa"
click at [669, 289] on icon "button" at bounding box center [674, 293] width 10 height 9
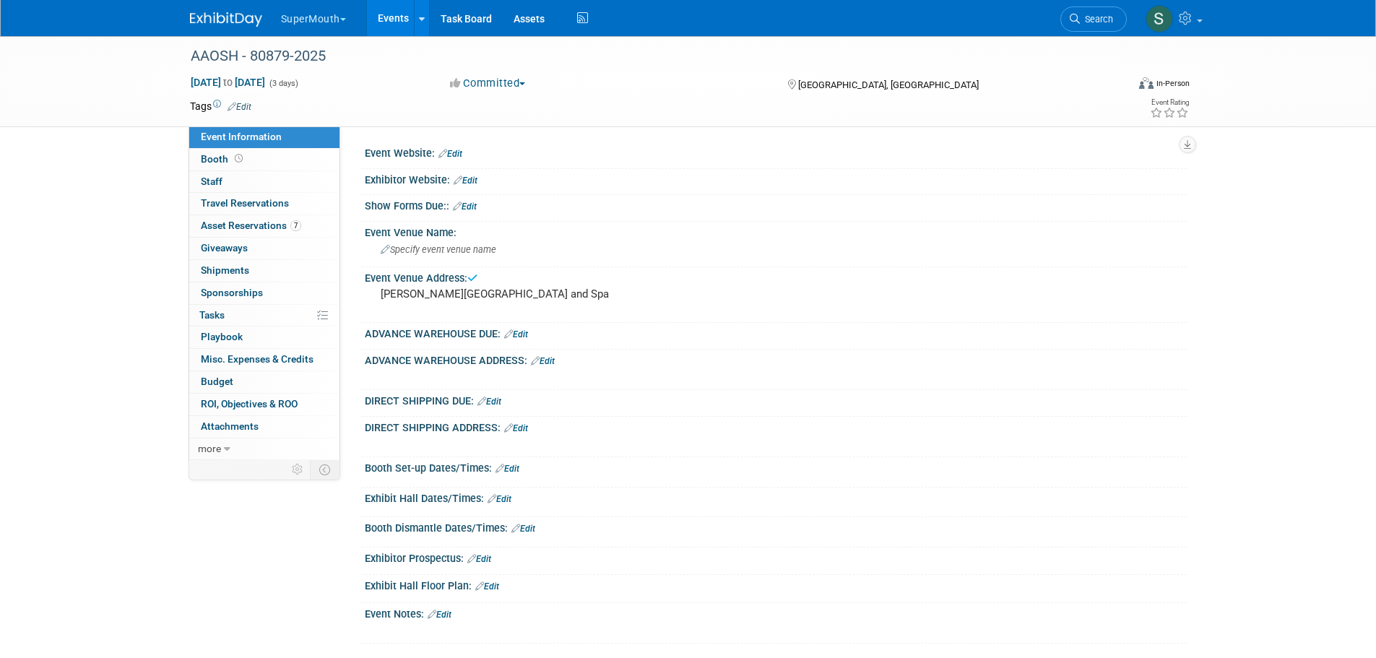
click at [548, 364] on link "Edit" at bounding box center [543, 361] width 24 height 10
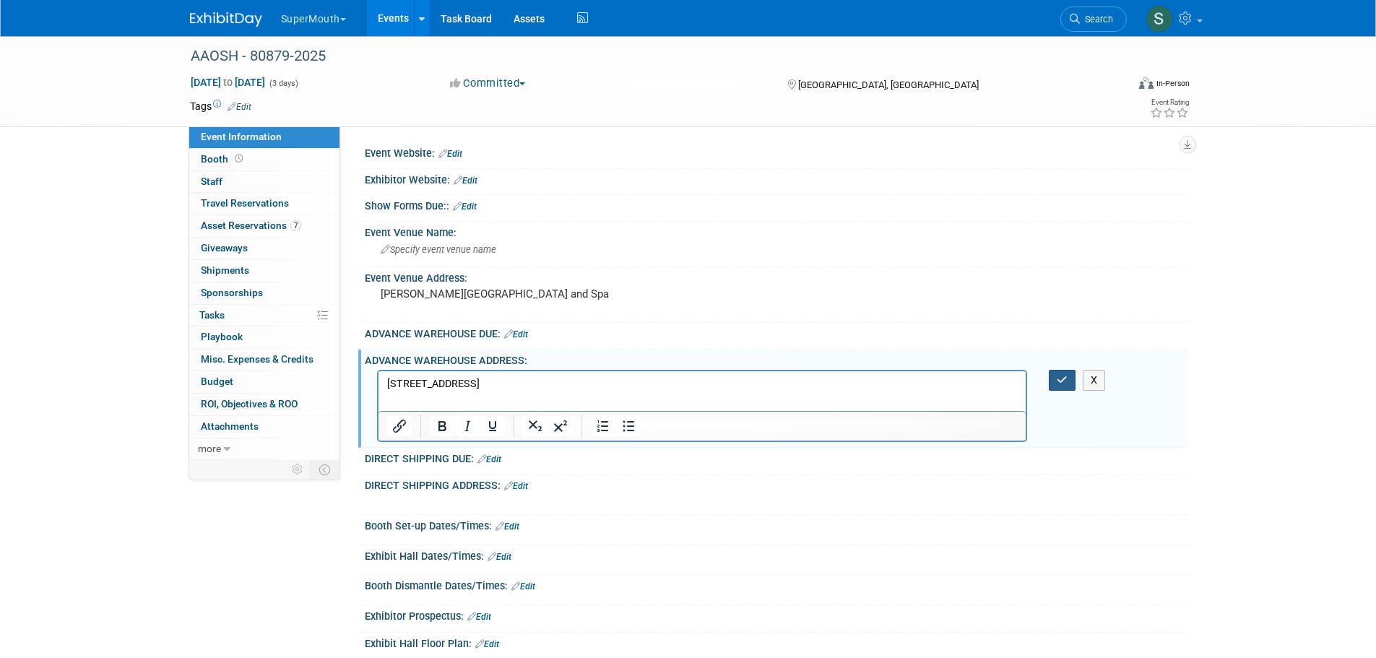
click at [1059, 381] on icon "button" at bounding box center [1061, 380] width 11 height 10
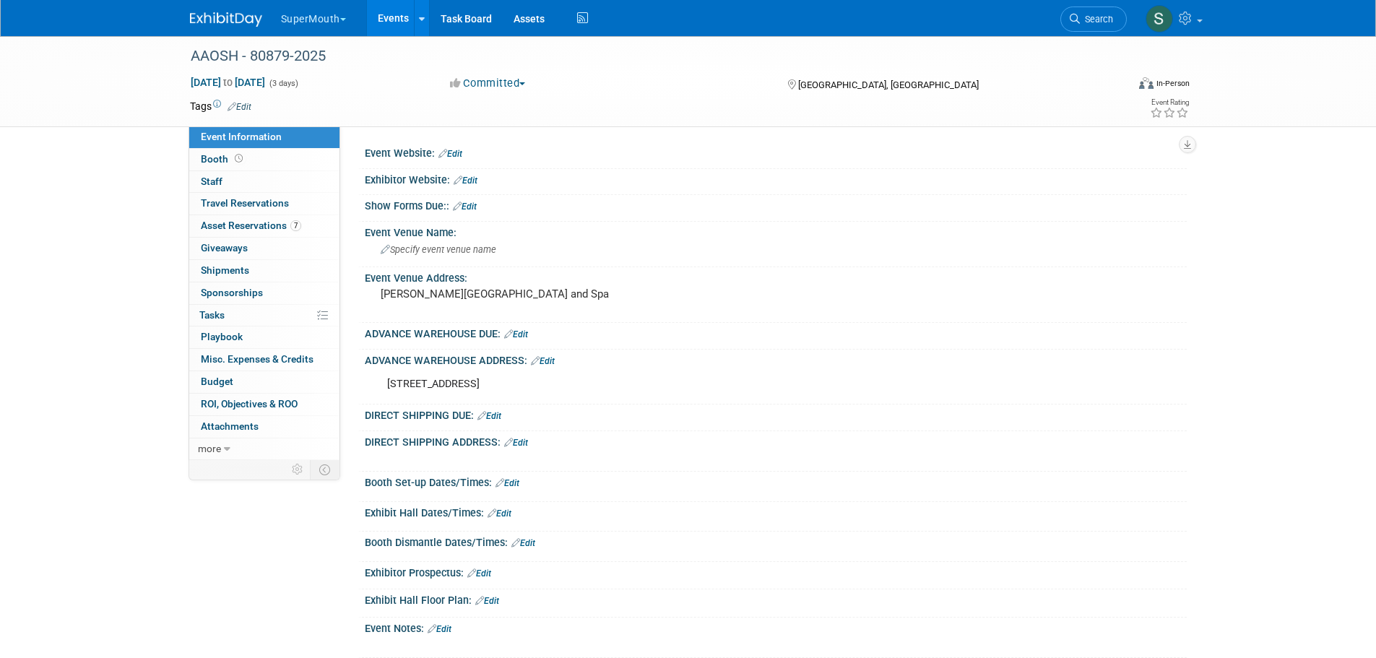
click at [71, 238] on div "AAOSH - 80879-2025 Sep 11, 2025 to Sep 13, 2025 (3 days) Sep 11, 2025 to Sep 13…" at bounding box center [688, 361] width 1376 height 651
click at [221, 422] on span "Attachments 0" at bounding box center [230, 426] width 58 height 12
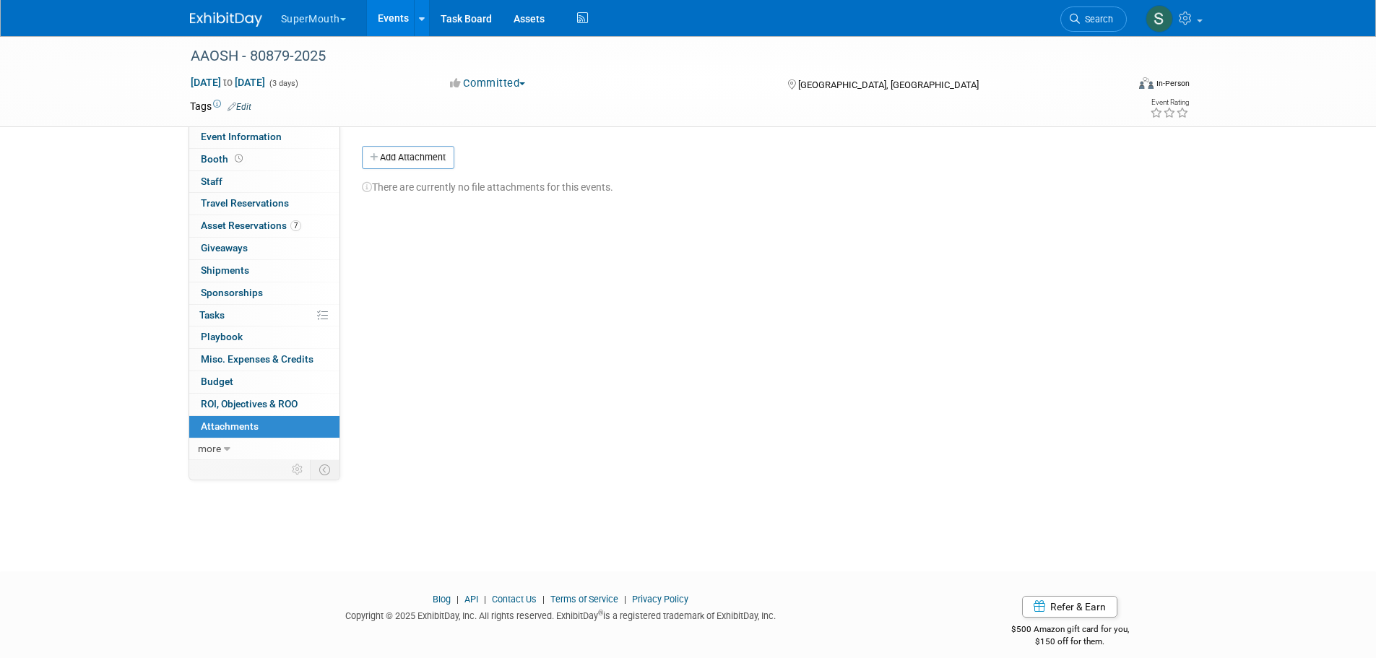
click at [382, 147] on button "Add Attachment" at bounding box center [408, 157] width 92 height 23
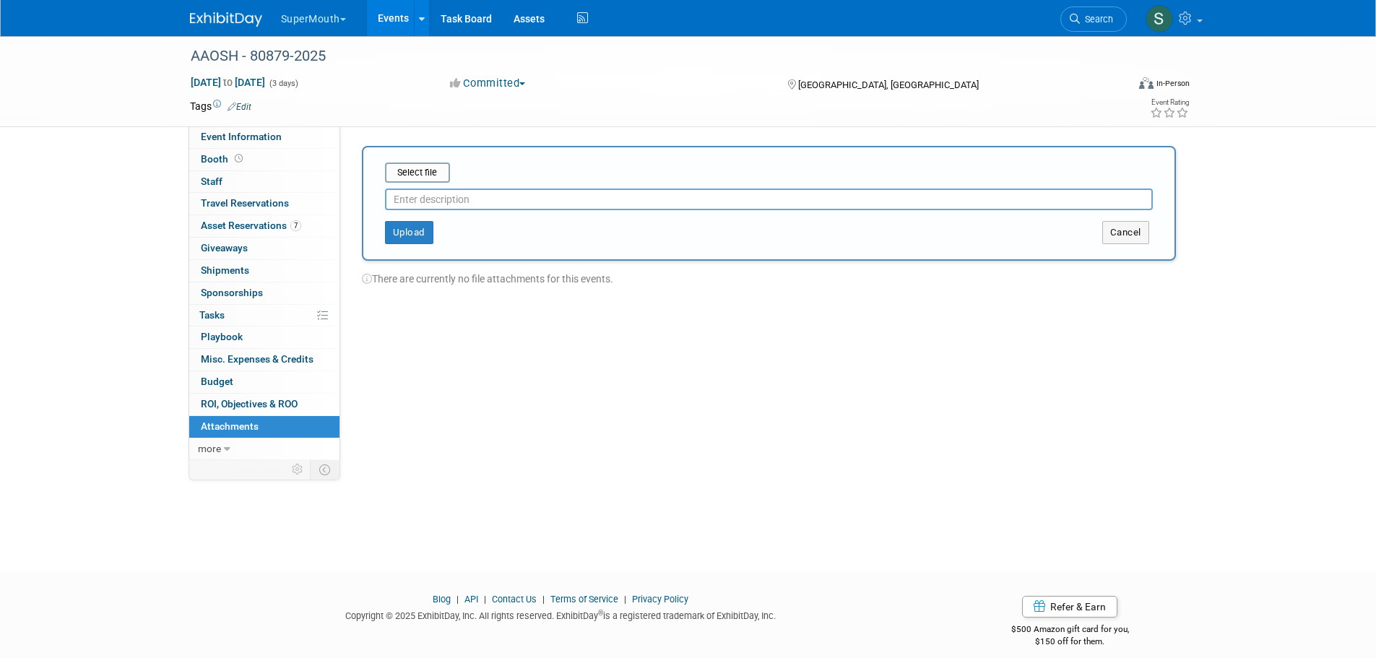
click at [411, 174] on input "file" at bounding box center [363, 172] width 172 height 17
click at [441, 177] on input "file" at bounding box center [363, 172] width 172 height 17
click at [548, 192] on input "text" at bounding box center [769, 194] width 768 height 22
type input "Labels provided by Show Services"
click at [413, 230] on button "Upload" at bounding box center [409, 226] width 48 height 23
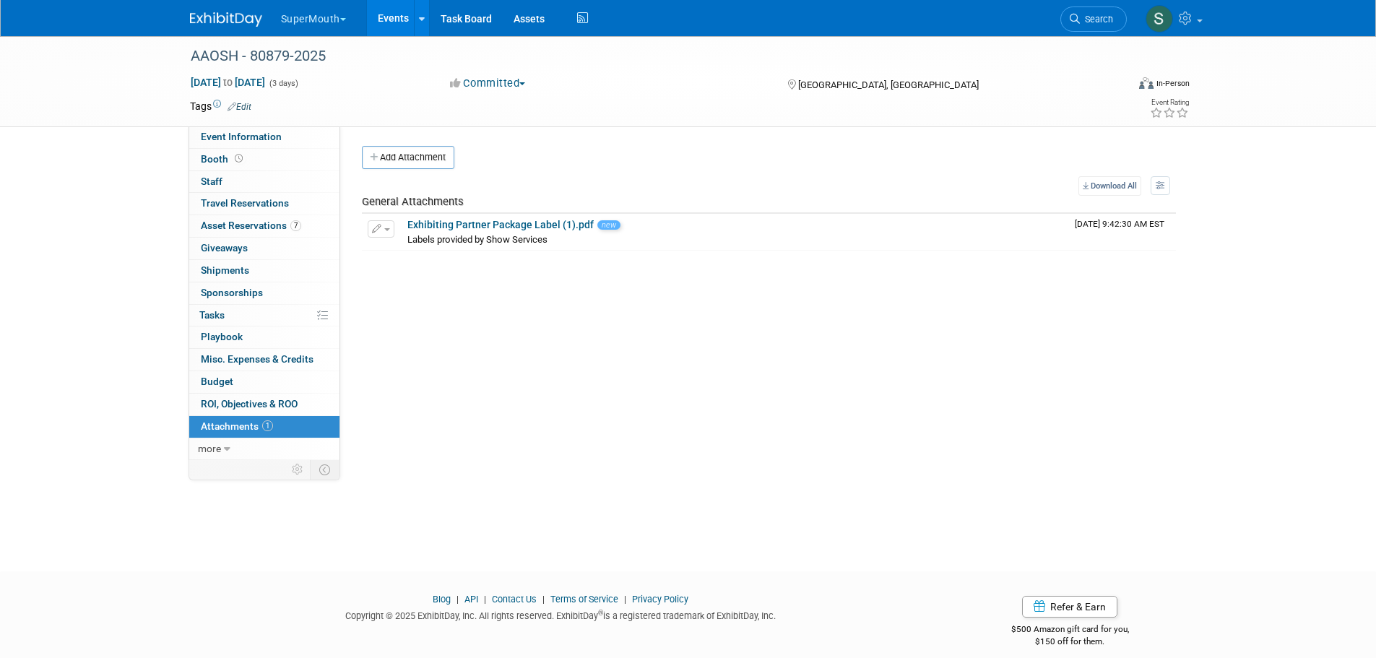
click at [202, 134] on span "Event Information" at bounding box center [241, 137] width 81 height 12
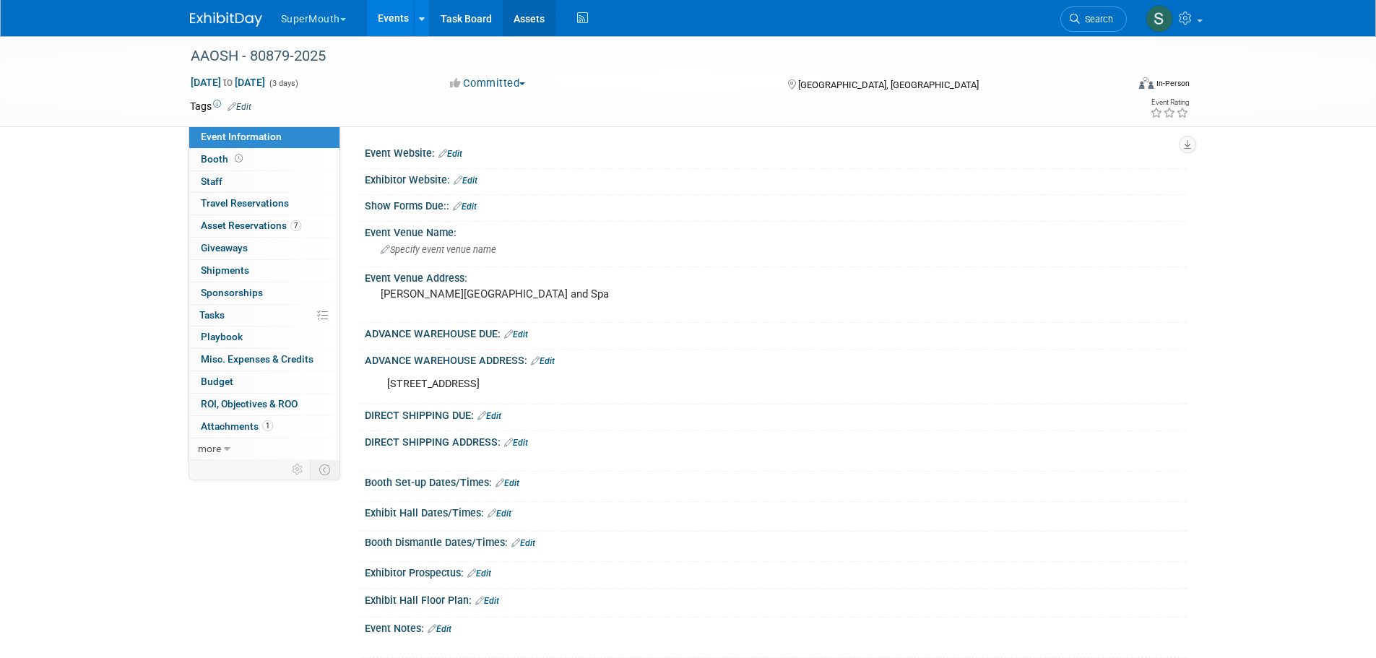
click at [520, 17] on link "Assets" at bounding box center [529, 18] width 53 height 36
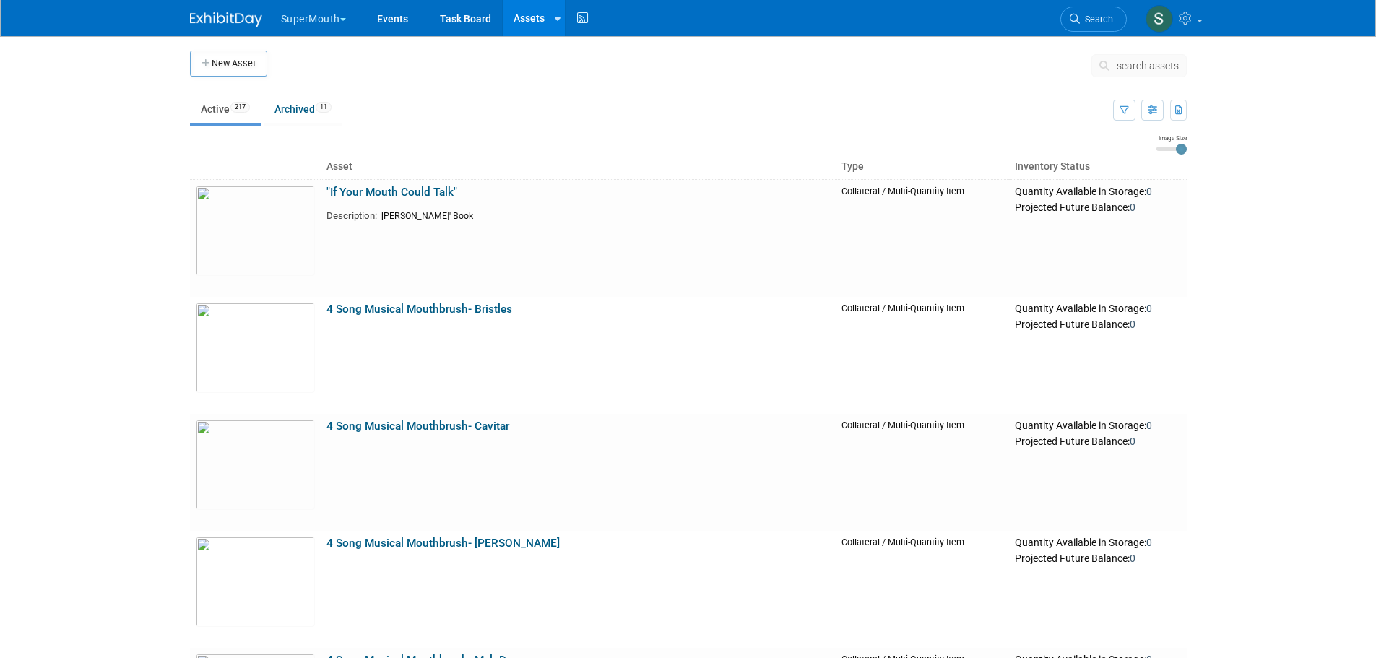
click at [337, 19] on button "SuperMouth" at bounding box center [321, 16] width 84 height 32
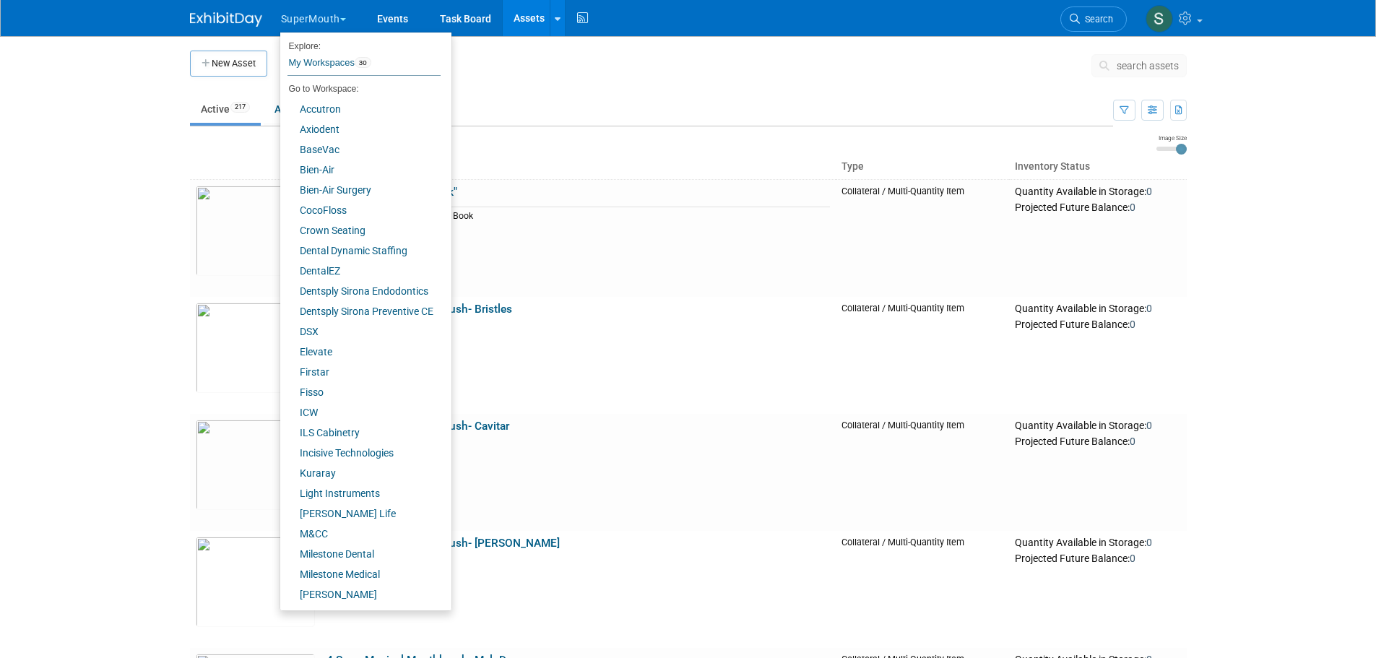
click at [337, 19] on button "SuperMouth" at bounding box center [321, 16] width 84 height 32
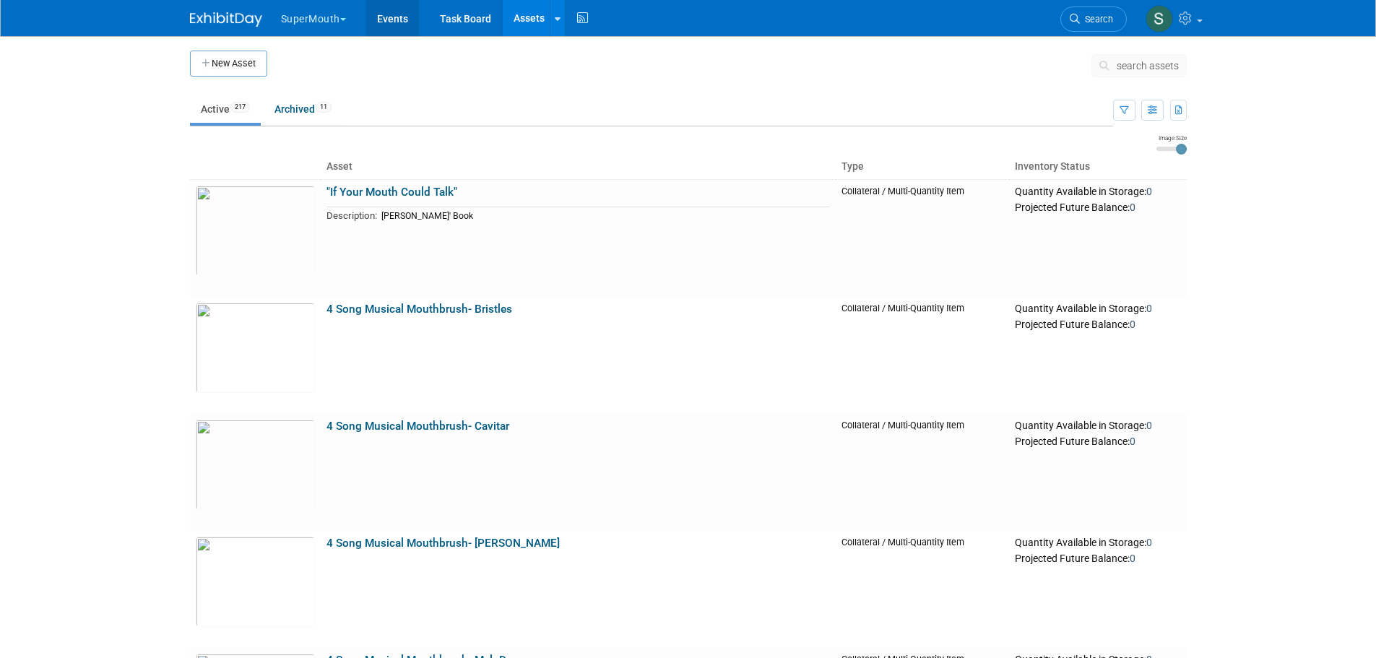
click at [385, 15] on link "Events" at bounding box center [392, 18] width 53 height 36
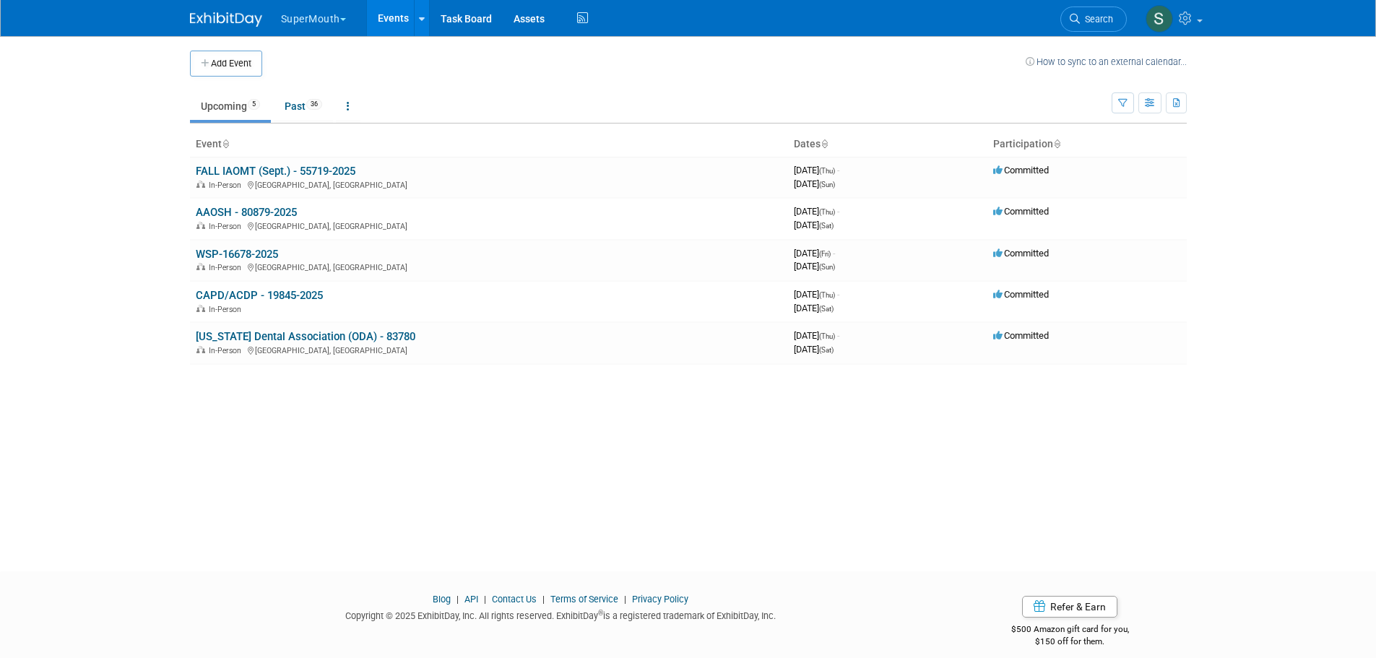
click at [256, 252] on link "WSP-16678-2025" at bounding box center [237, 254] width 82 height 13
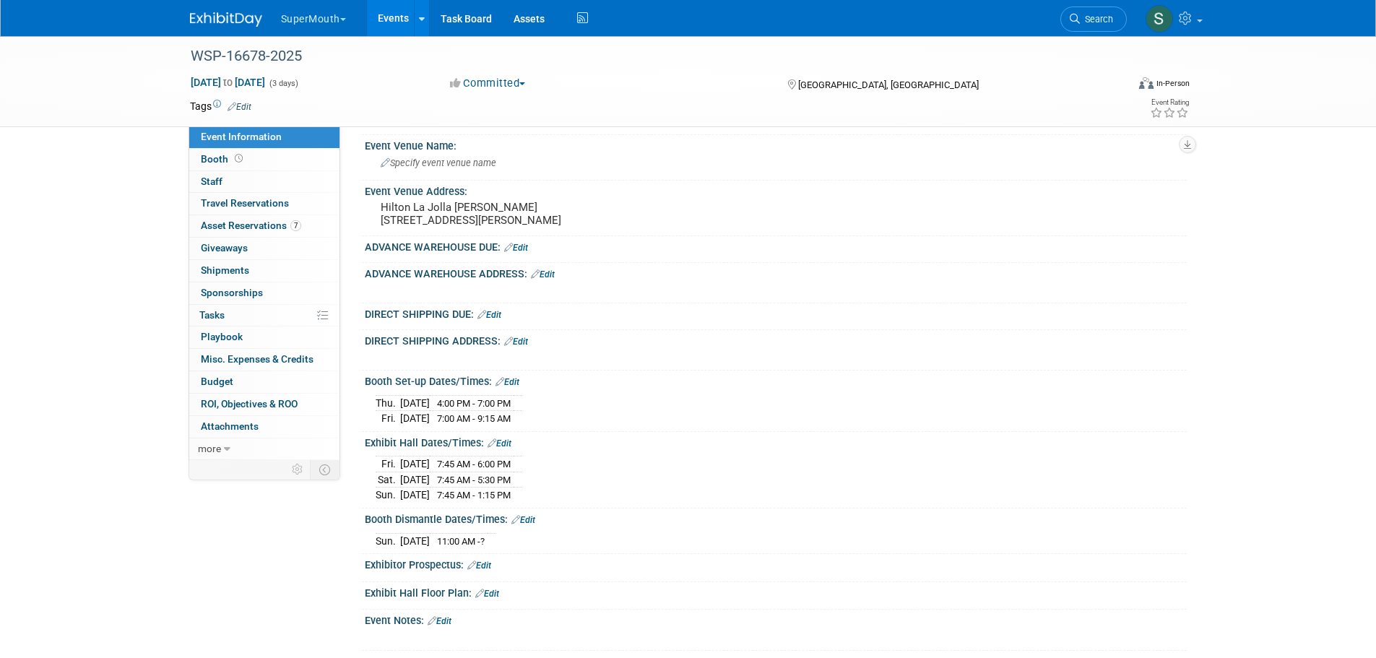
scroll to position [168, 0]
